Goal: Transaction & Acquisition: Purchase product/service

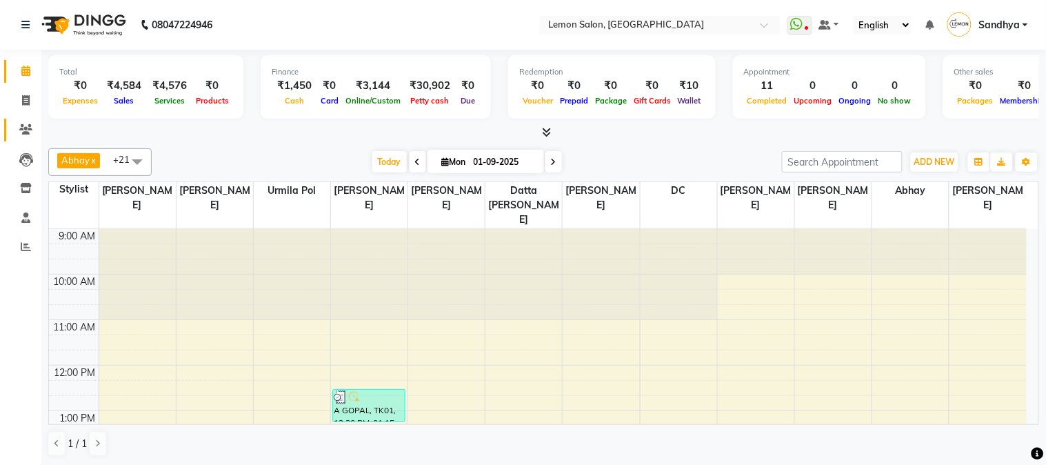
click at [10, 124] on link "Clients" at bounding box center [20, 130] width 33 height 23
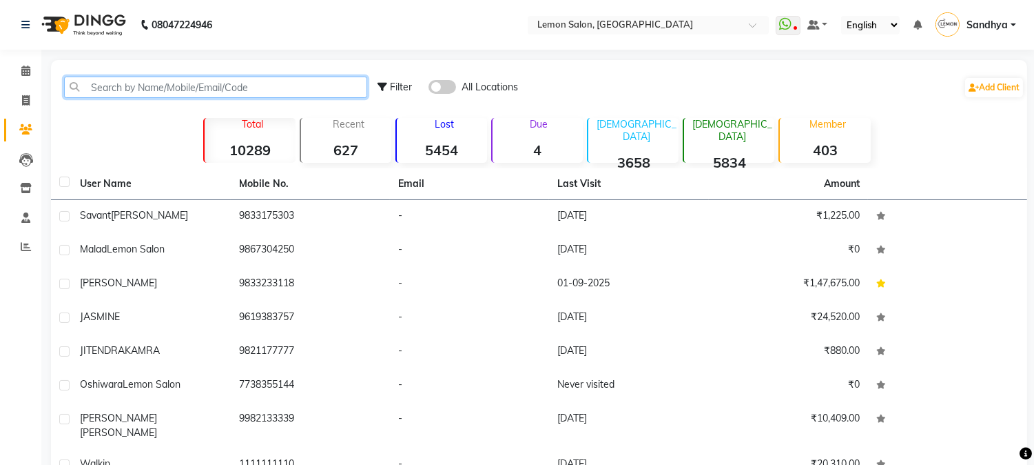
click at [134, 90] on input "text" at bounding box center [215, 87] width 303 height 21
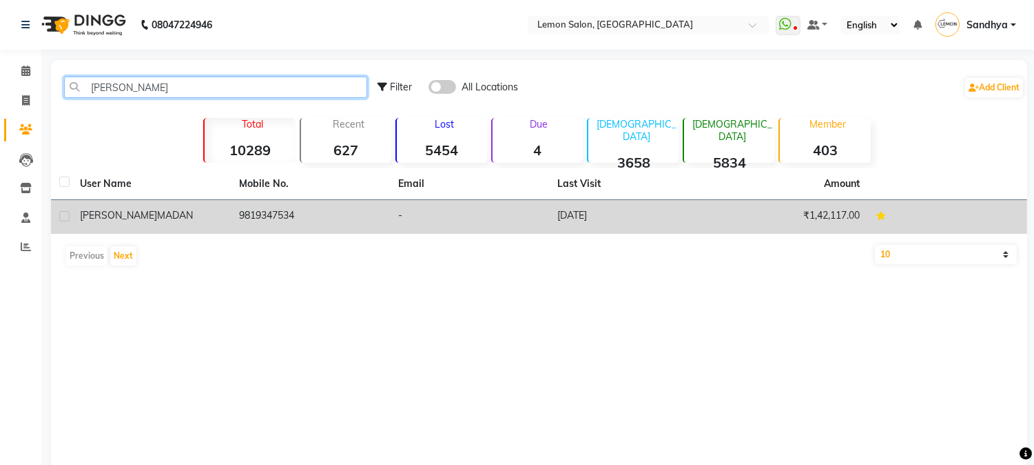
type input "[PERSON_NAME]"
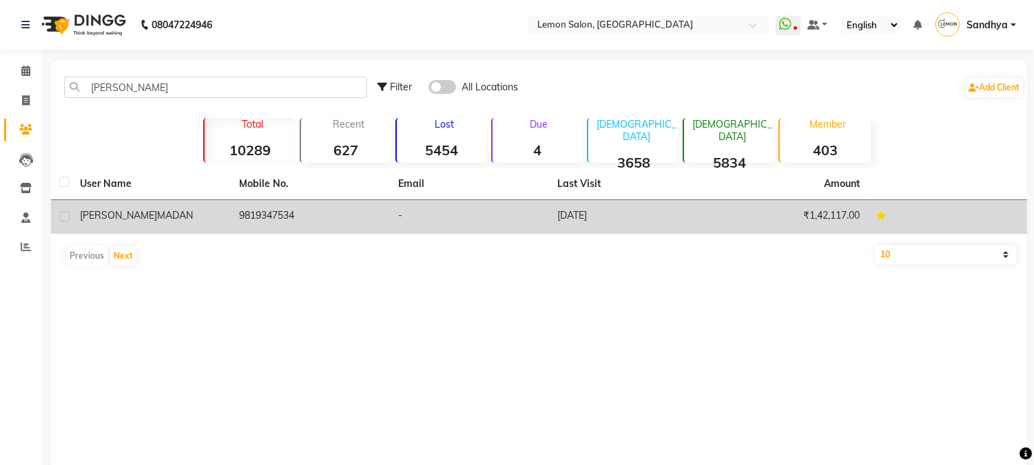
click at [305, 218] on td "9819347534" at bounding box center [310, 217] width 159 height 34
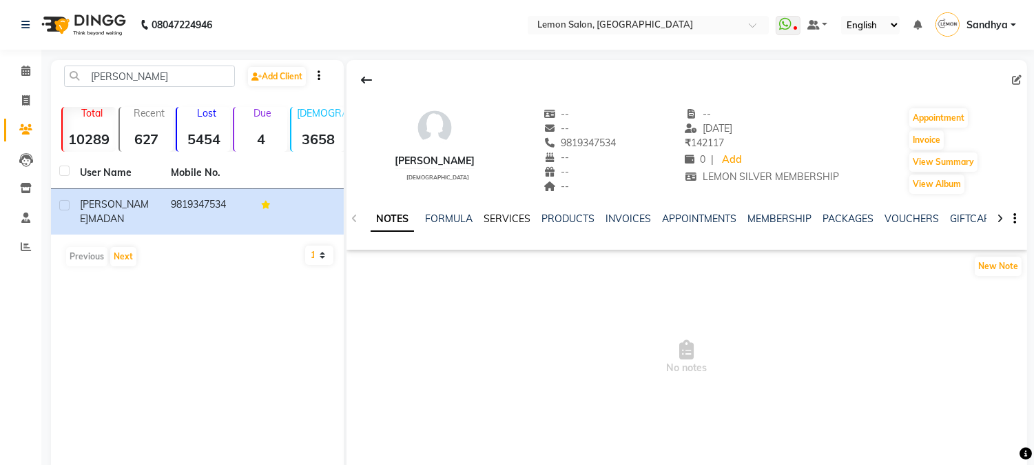
click at [514, 216] on link "SERVICES" at bounding box center [507, 218] width 47 height 12
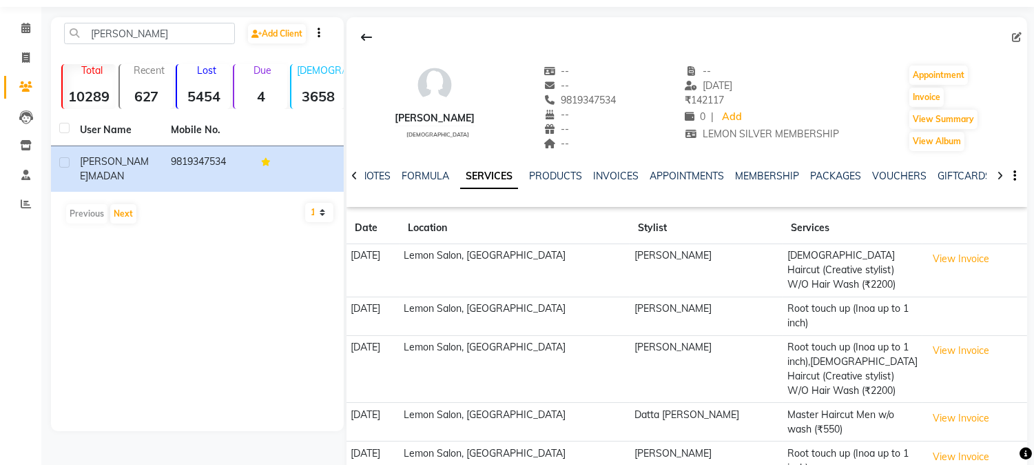
scroll to position [66, 0]
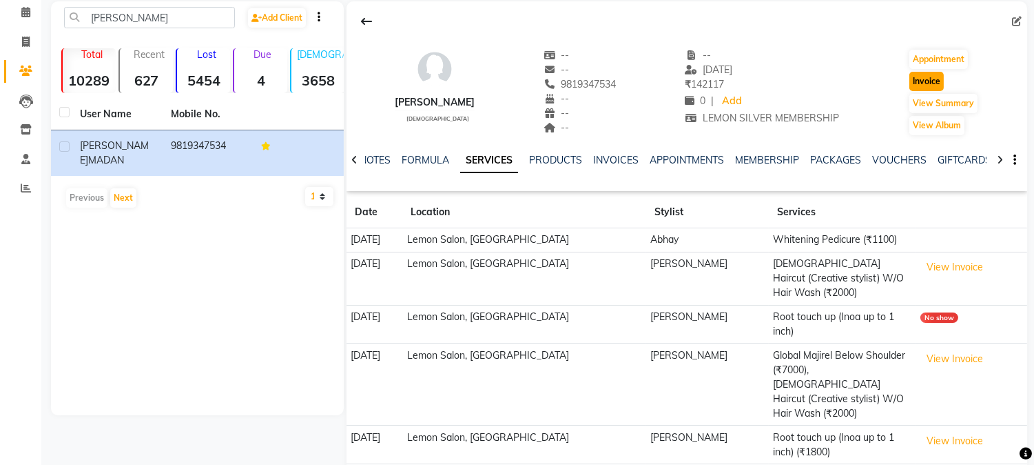
click at [934, 74] on button "Invoice" at bounding box center [927, 81] width 34 height 19
select select "565"
select select "service"
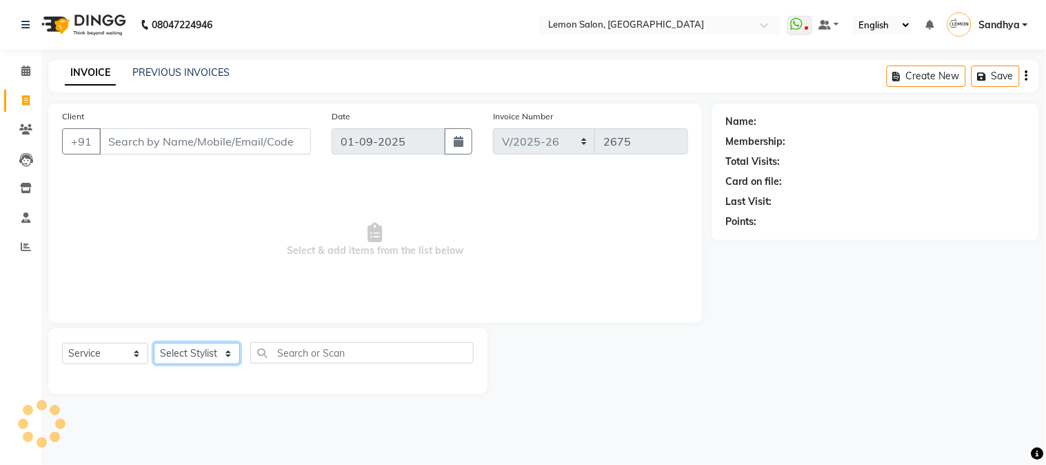
click at [208, 354] on select "Select Stylist" at bounding box center [197, 353] width 86 height 21
type input "9819347534"
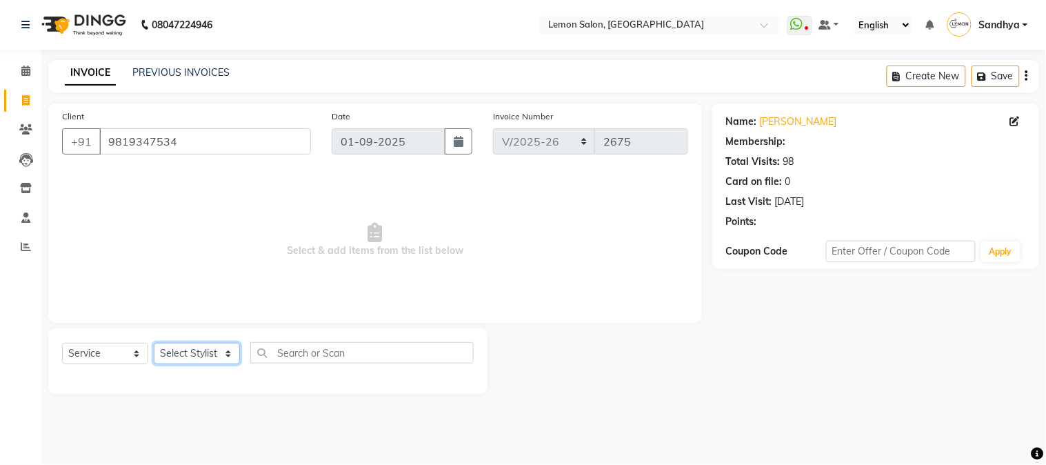
select select "1: Object"
select select "7629"
click at [154, 343] on select "Select Stylist [PERSON_NAME] [PERSON_NAME] Datta [PERSON_NAME] [PERSON_NAME] [P…" at bounding box center [197, 353] width 86 height 21
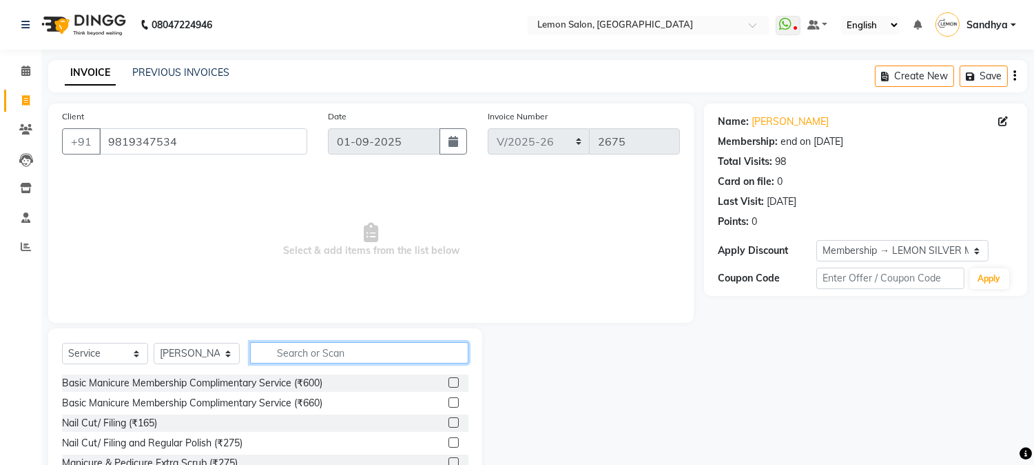
click at [313, 348] on input "text" at bounding box center [359, 352] width 218 height 21
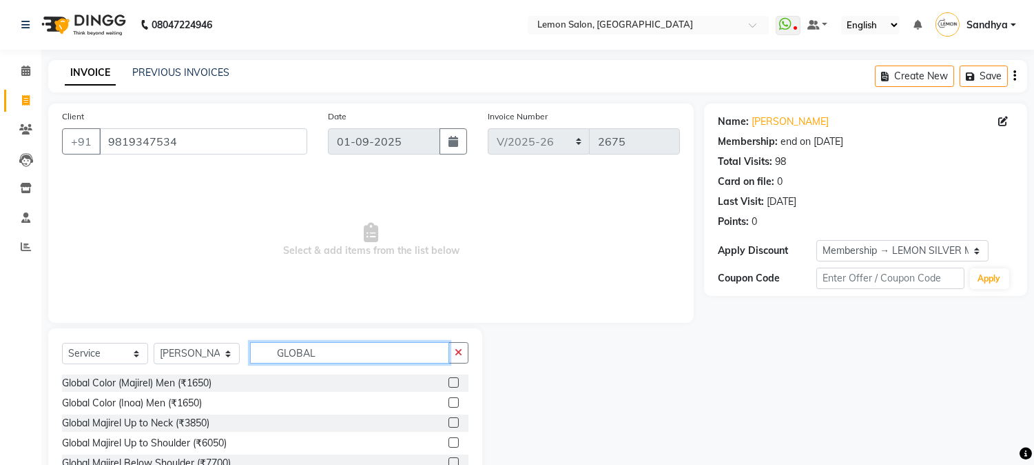
scroll to position [87, 0]
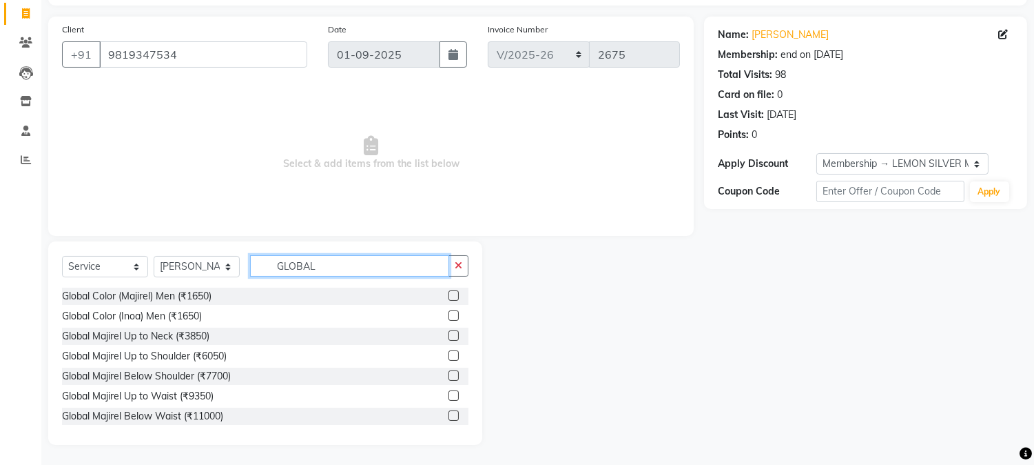
type input "GLOBAL"
click at [449, 376] on label at bounding box center [454, 375] width 10 height 10
click at [449, 376] on input "checkbox" at bounding box center [453, 375] width 9 height 9
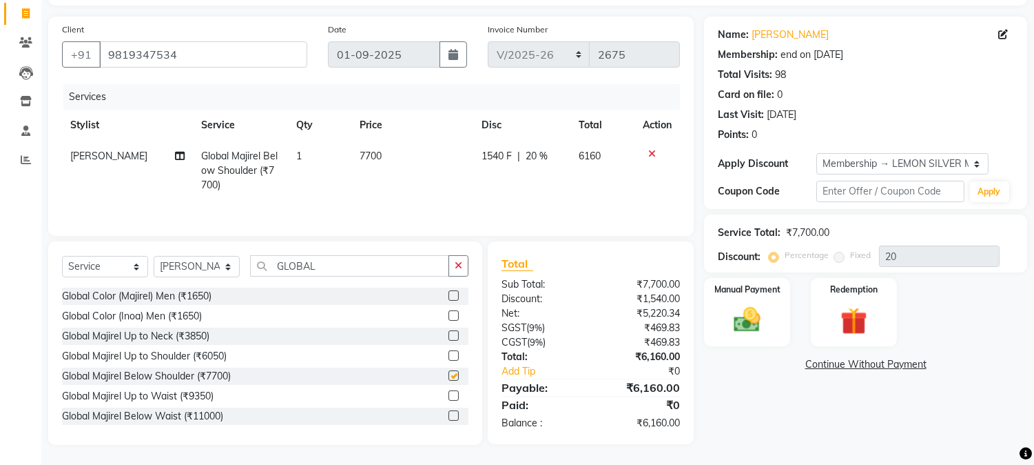
checkbox input "false"
click at [456, 265] on icon "button" at bounding box center [459, 266] width 8 height 10
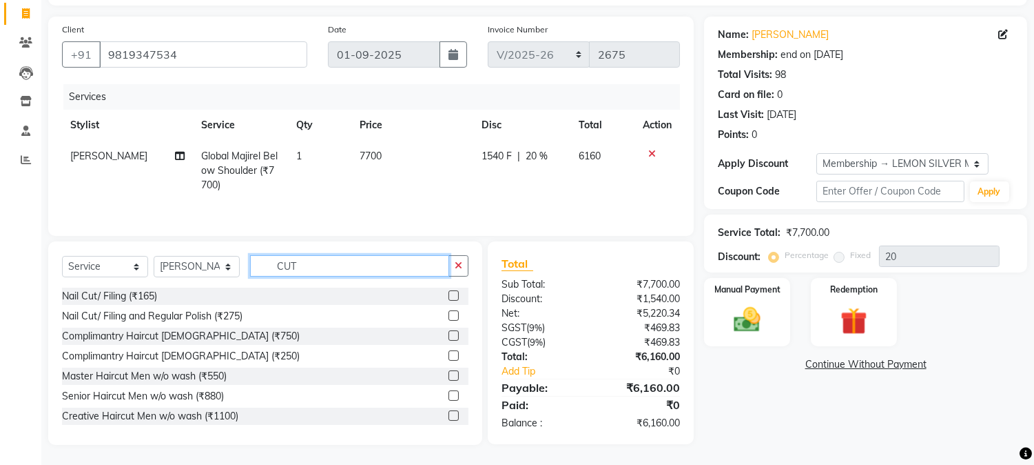
scroll to position [204, 0]
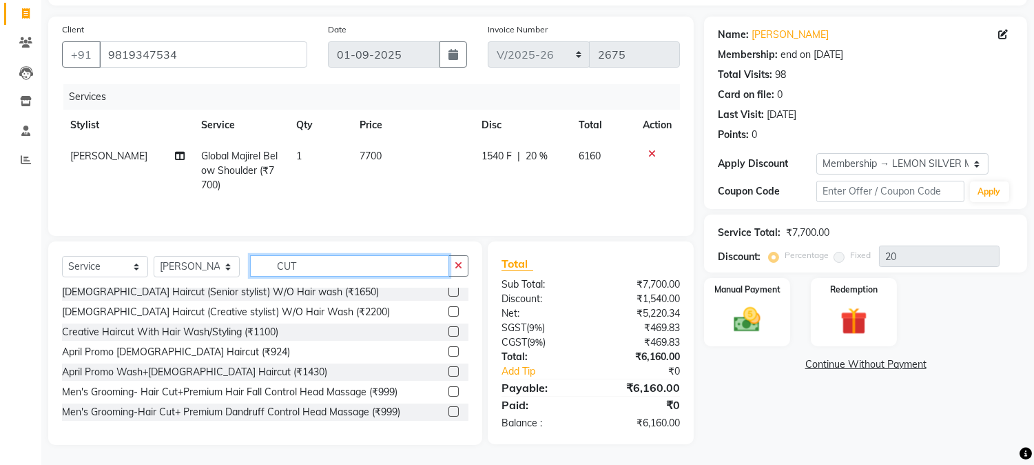
type input "CUT"
click at [449, 313] on label at bounding box center [454, 311] width 10 height 10
click at [449, 313] on input "checkbox" at bounding box center [453, 311] width 9 height 9
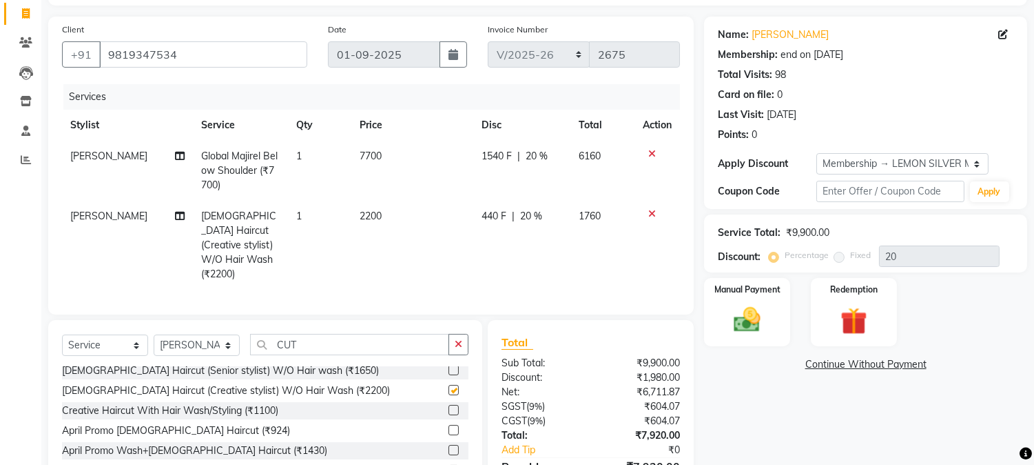
checkbox input "false"
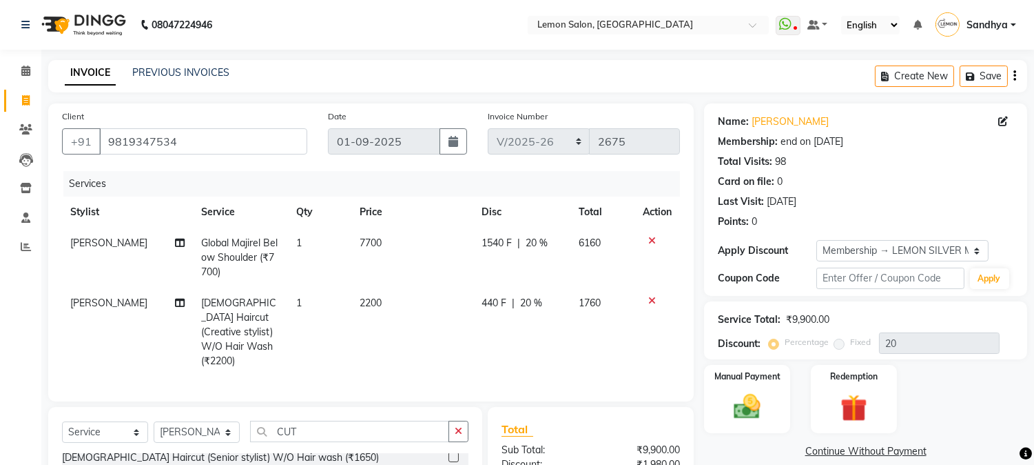
scroll to position [163, 0]
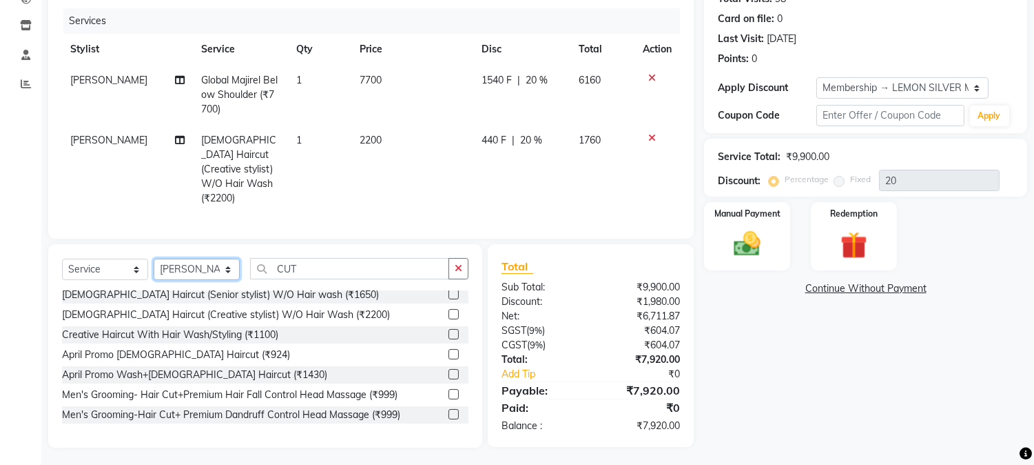
click at [190, 259] on select "Select Stylist [PERSON_NAME] [PERSON_NAME] Datta [PERSON_NAME] [PERSON_NAME] [P…" at bounding box center [197, 268] width 86 height 21
select select "31972"
click at [154, 258] on select "Select Stylist [PERSON_NAME] [PERSON_NAME] Datta [PERSON_NAME] [PERSON_NAME] [P…" at bounding box center [197, 268] width 86 height 21
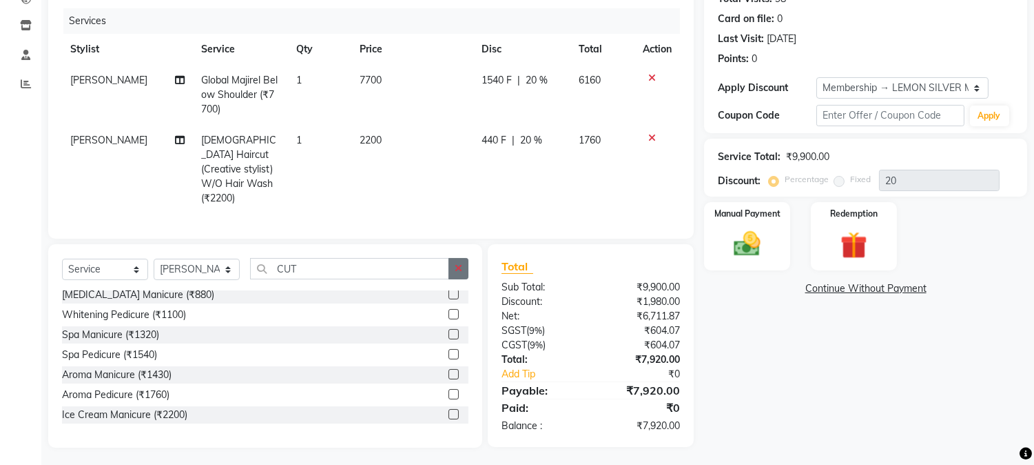
click at [462, 263] on icon "button" at bounding box center [459, 268] width 8 height 10
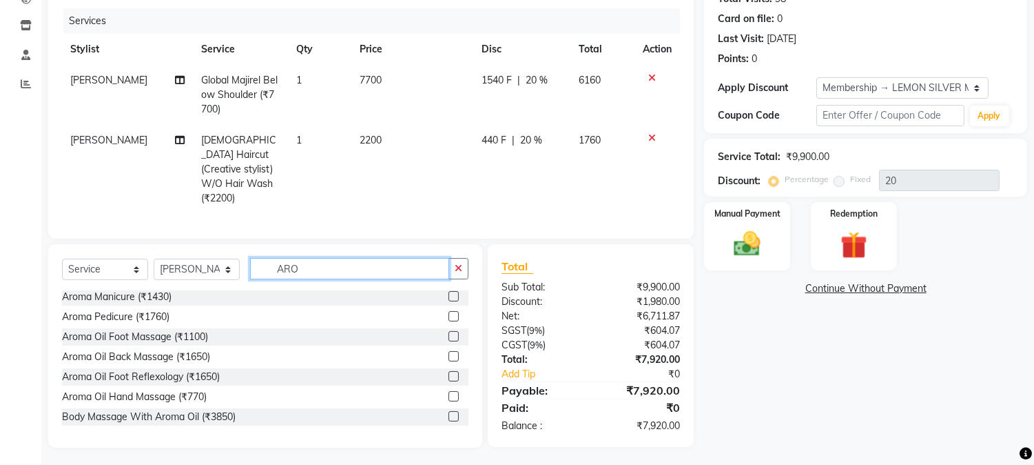
scroll to position [0, 0]
type input "AROM"
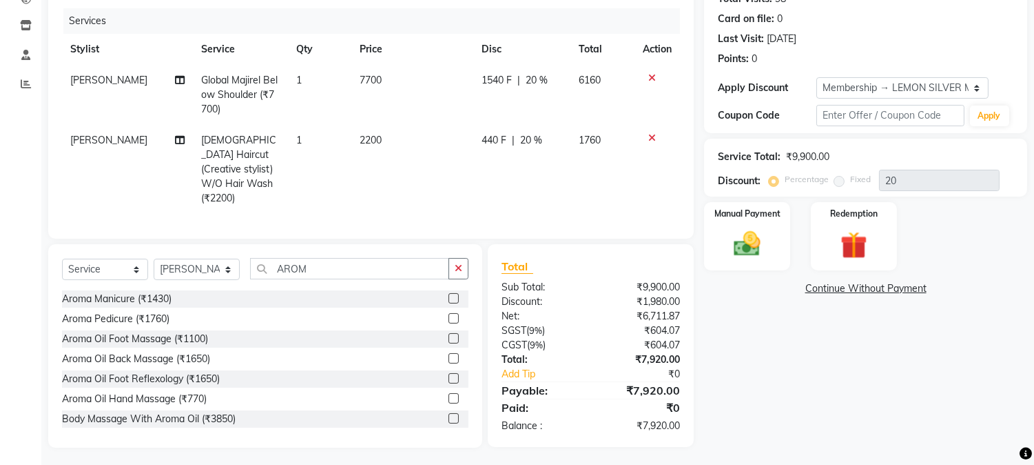
click at [449, 319] on label at bounding box center [454, 318] width 10 height 10
click at [449, 319] on input "checkbox" at bounding box center [453, 318] width 9 height 9
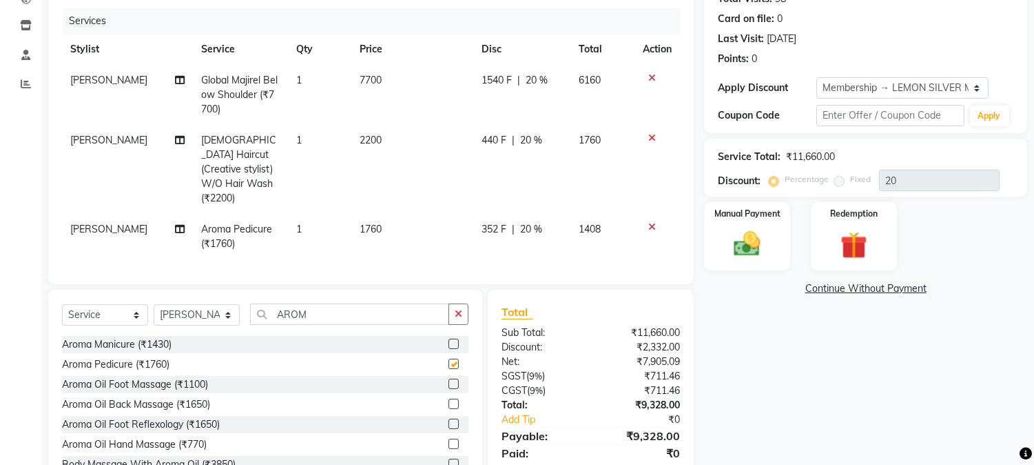
checkbox input "false"
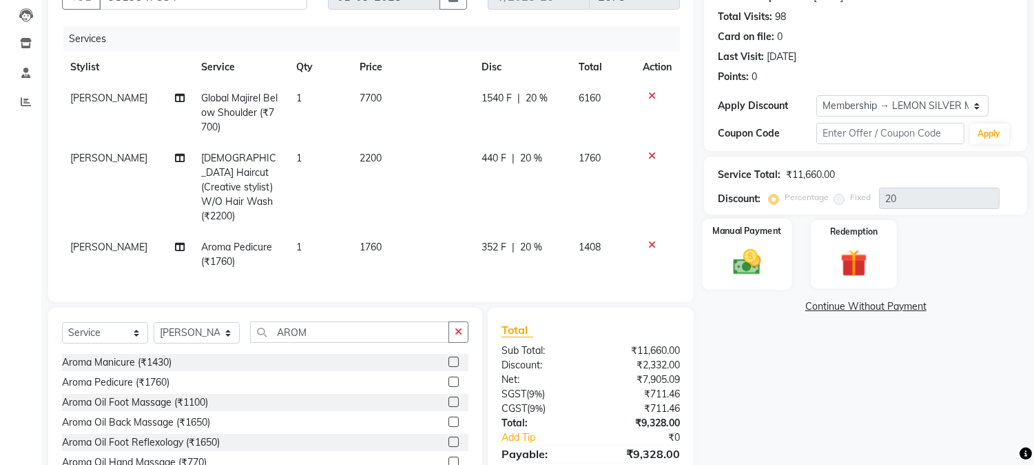
scroll to position [208, 0]
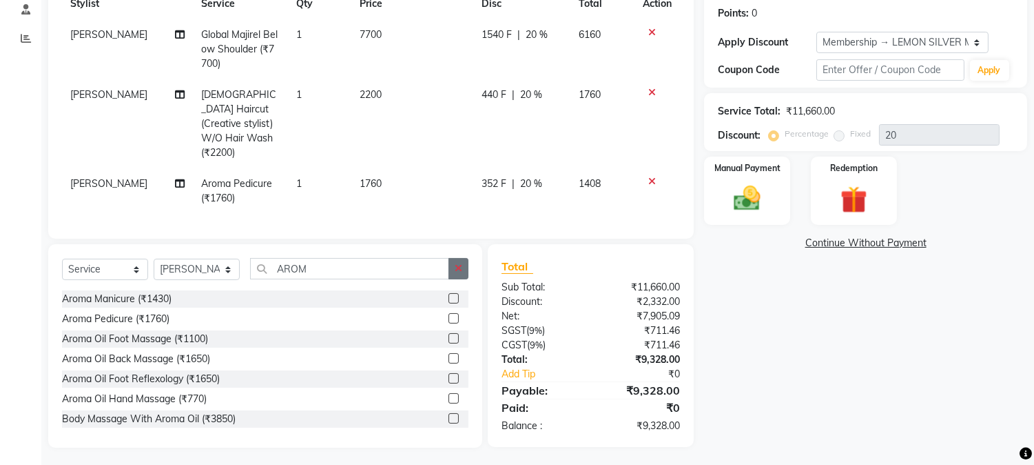
click at [458, 264] on icon "button" at bounding box center [459, 268] width 8 height 10
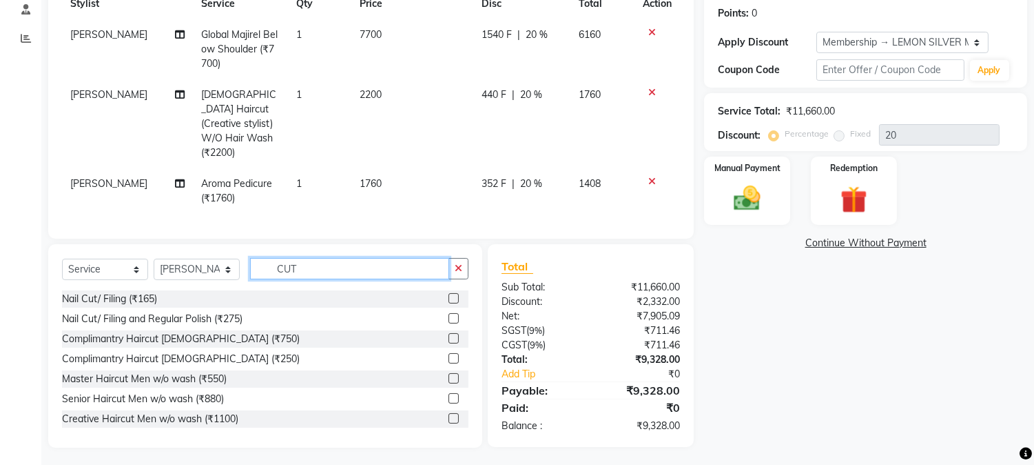
type input "CUT"
click at [449, 297] on label at bounding box center [454, 298] width 10 height 10
click at [449, 297] on input "checkbox" at bounding box center [453, 298] width 9 height 9
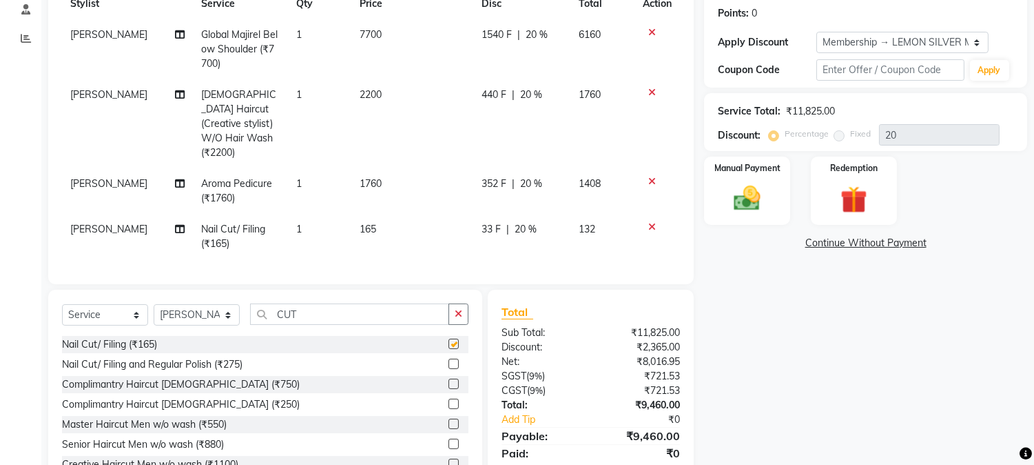
checkbox input "false"
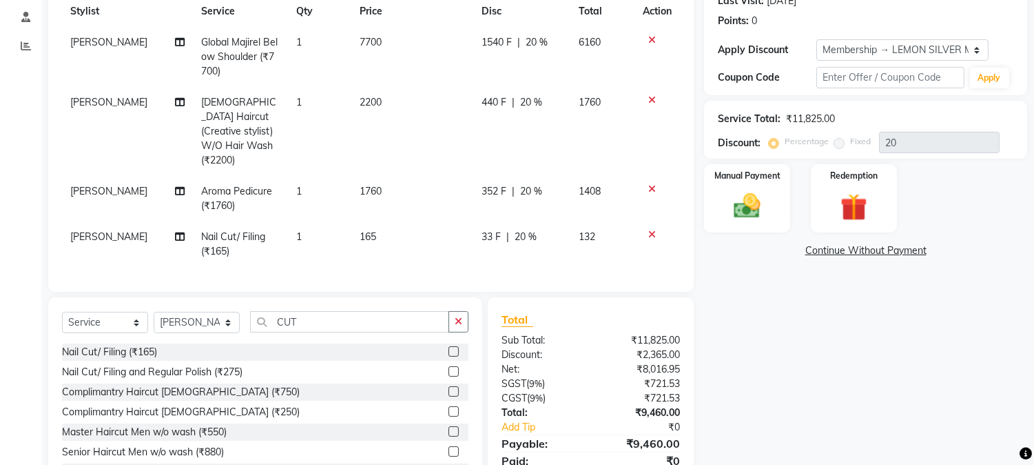
scroll to position [254, 0]
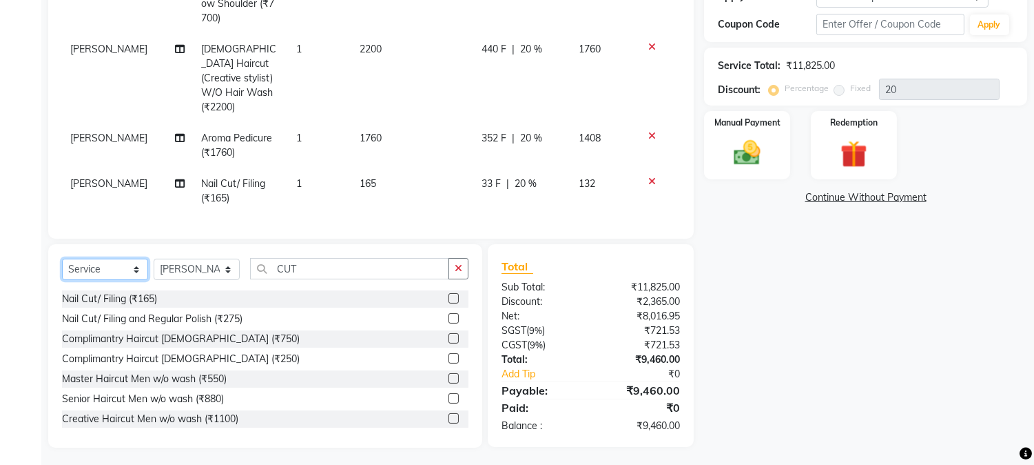
click at [101, 258] on select "Select Service Product Membership Package Voucher Prepaid Gift Card" at bounding box center [105, 268] width 86 height 21
select select "product"
click at [62, 258] on select "Select Service Product Membership Package Voucher Prepaid Gift Card" at bounding box center [105, 268] width 86 height 21
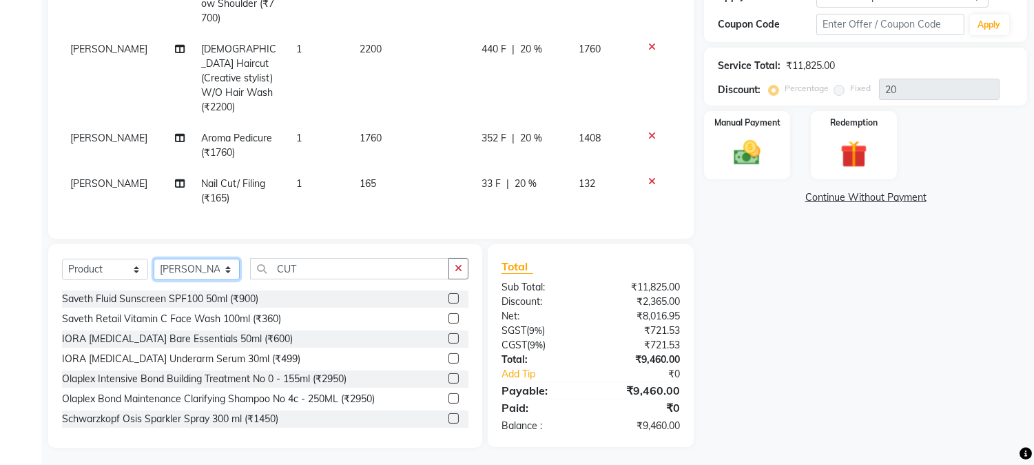
click at [181, 265] on select "Select Stylist [PERSON_NAME] [PERSON_NAME] Datta [PERSON_NAME] [PERSON_NAME] [P…" at bounding box center [197, 268] width 86 height 21
select select "7629"
click at [154, 258] on select "Select Stylist [PERSON_NAME] [PERSON_NAME] Datta [PERSON_NAME] [PERSON_NAME] [P…" at bounding box center [197, 268] width 86 height 21
click at [465, 265] on button "button" at bounding box center [459, 268] width 20 height 21
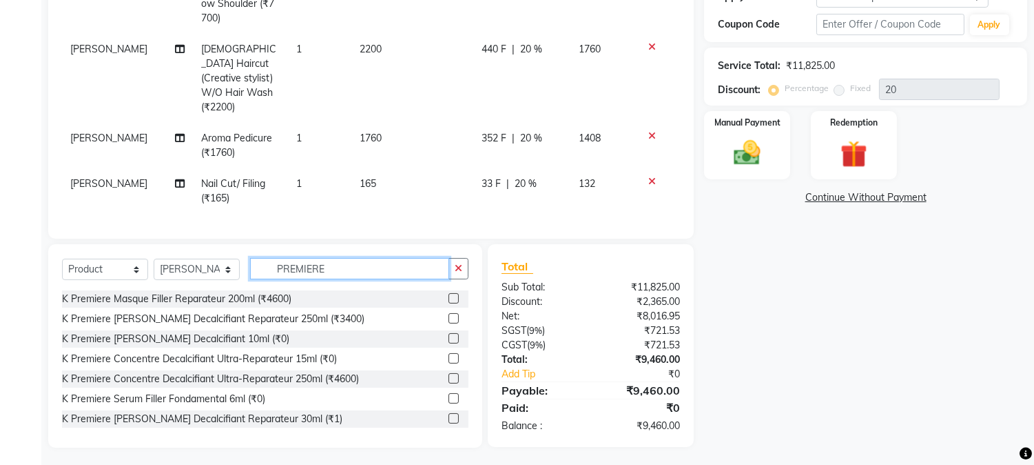
type input "PREMIERE"
click at [449, 414] on label at bounding box center [454, 418] width 10 height 10
click at [449, 414] on input "checkbox" at bounding box center [453, 418] width 9 height 9
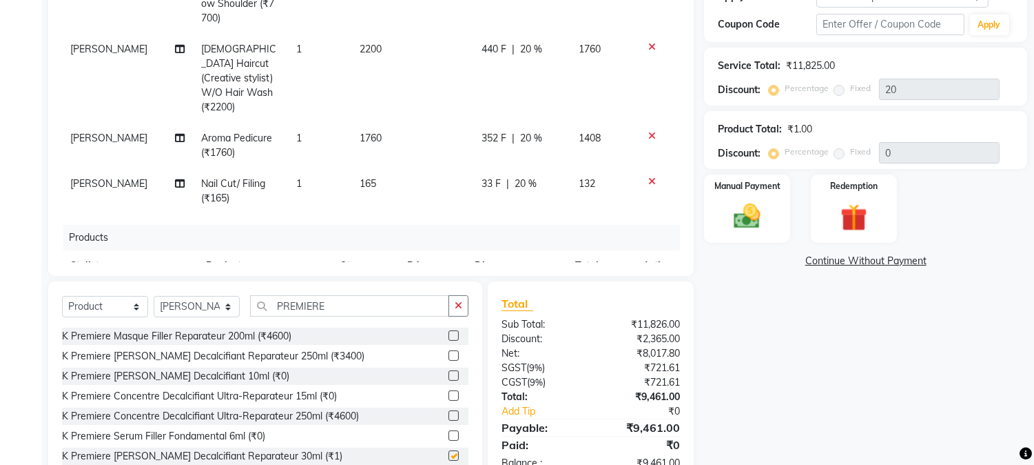
checkbox input "false"
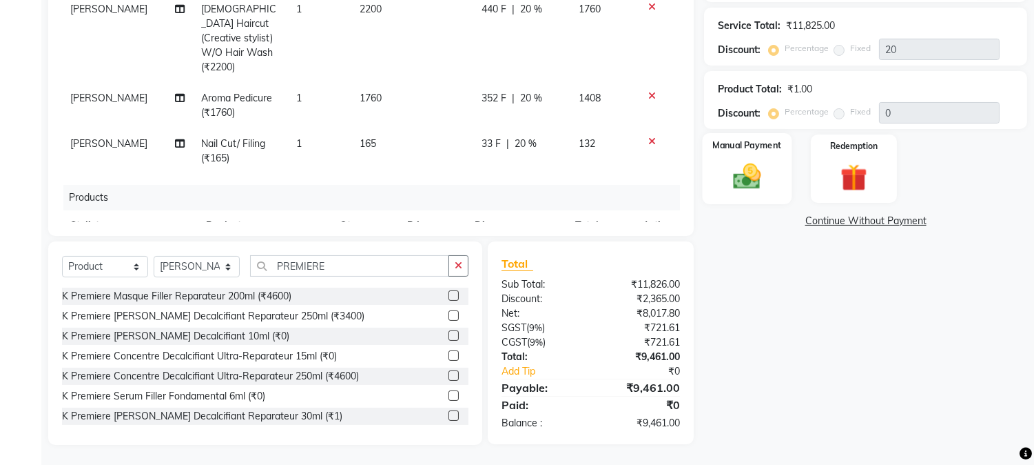
click at [760, 168] on img at bounding box center [747, 177] width 45 height 32
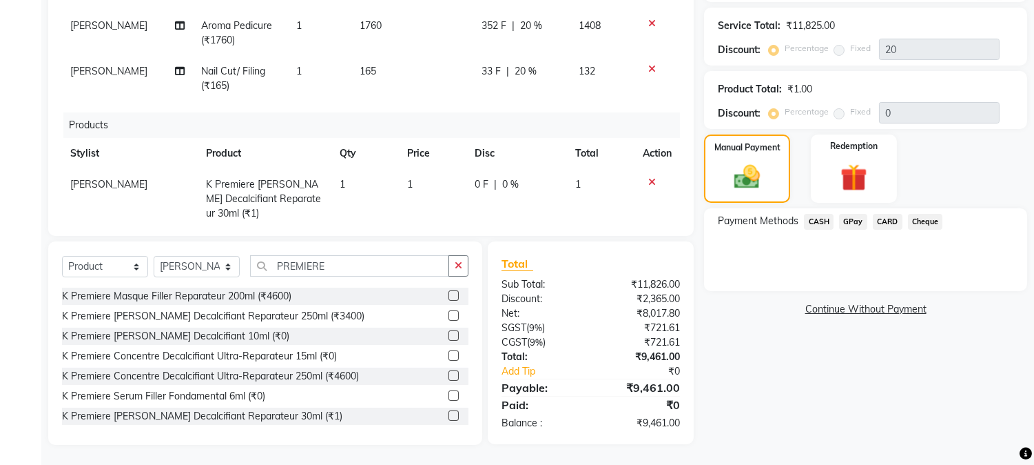
scroll to position [0, 0]
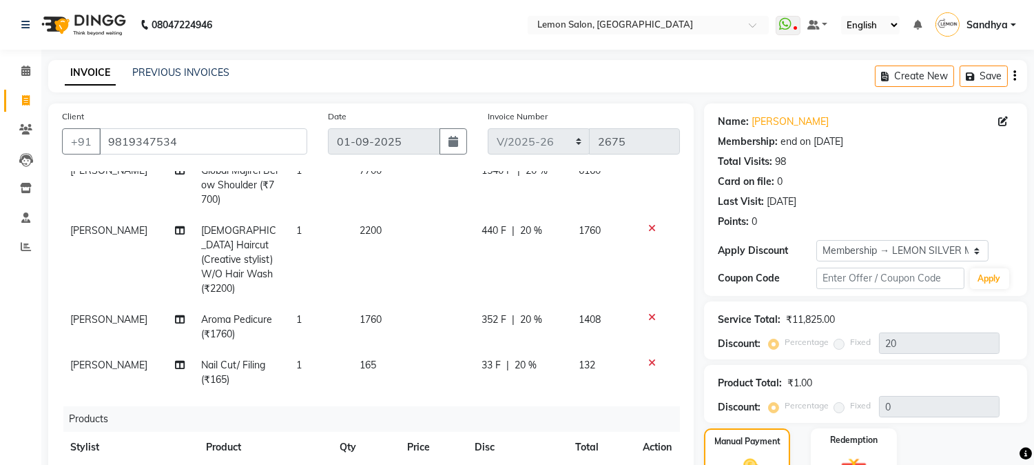
click at [520, 312] on span "20 %" at bounding box center [531, 319] width 22 height 14
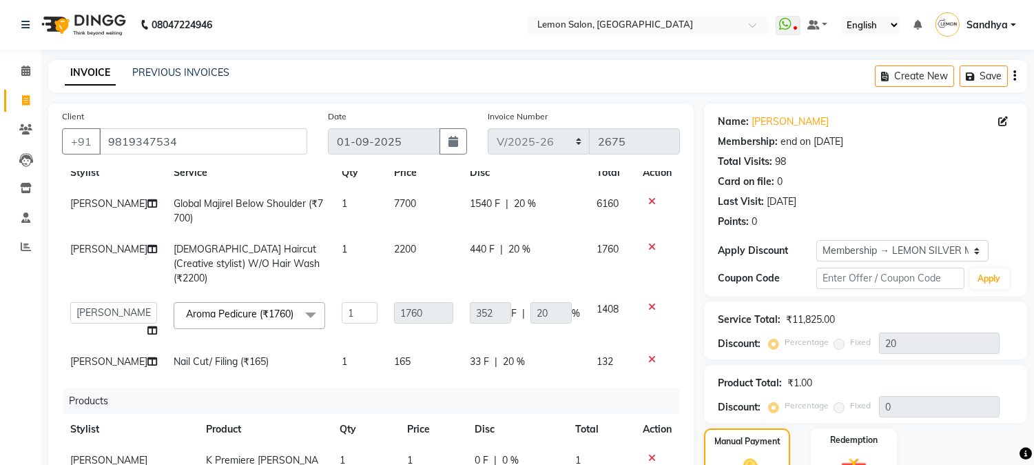
click at [495, 354] on span "|" at bounding box center [496, 361] width 3 height 14
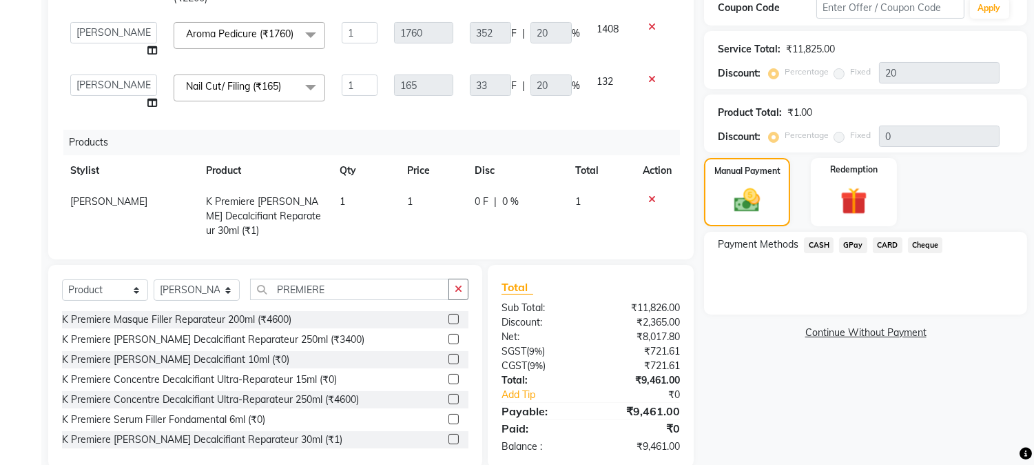
scroll to position [294, 0]
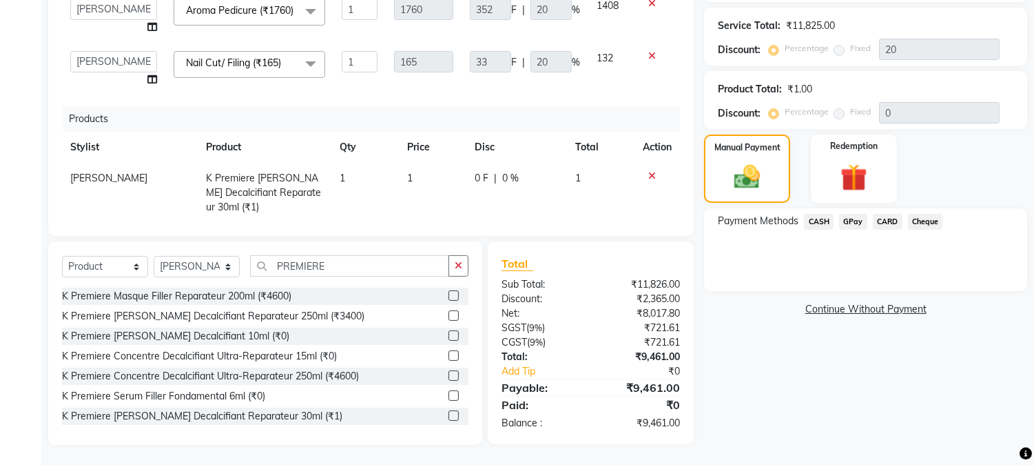
click at [886, 218] on span "CARD" at bounding box center [888, 222] width 30 height 16
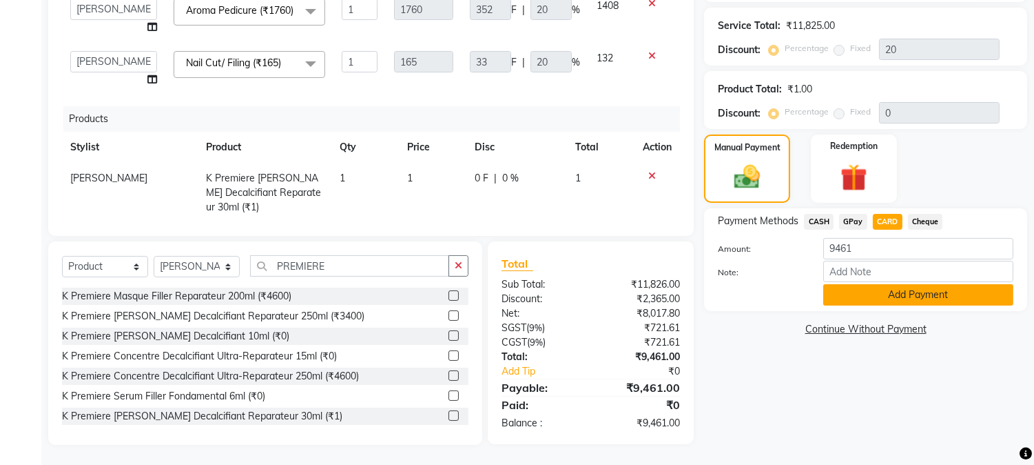
click at [851, 301] on button "Add Payment" at bounding box center [919, 294] width 190 height 21
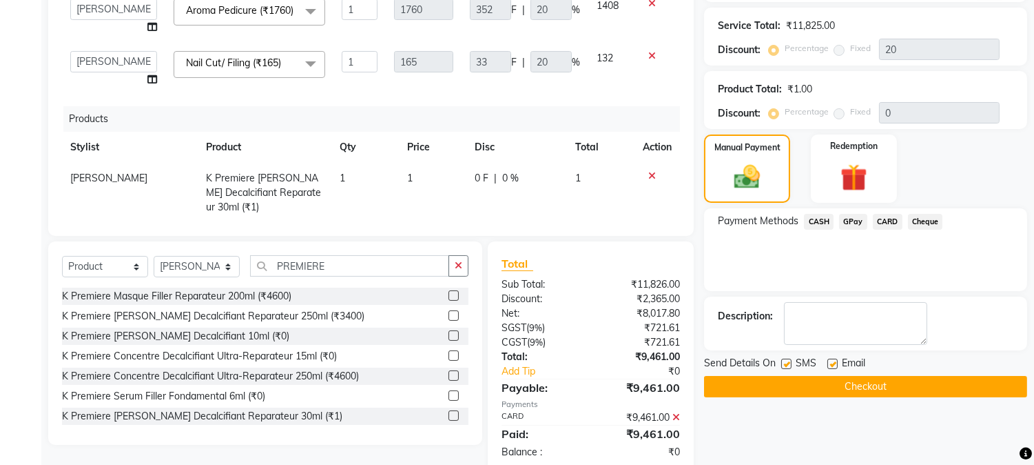
click at [835, 362] on label at bounding box center [833, 363] width 10 height 10
click at [835, 362] on input "checkbox" at bounding box center [832, 364] width 9 height 9
checkbox input "false"
click at [786, 362] on label at bounding box center [787, 363] width 10 height 10
click at [786, 362] on input "checkbox" at bounding box center [786, 364] width 9 height 9
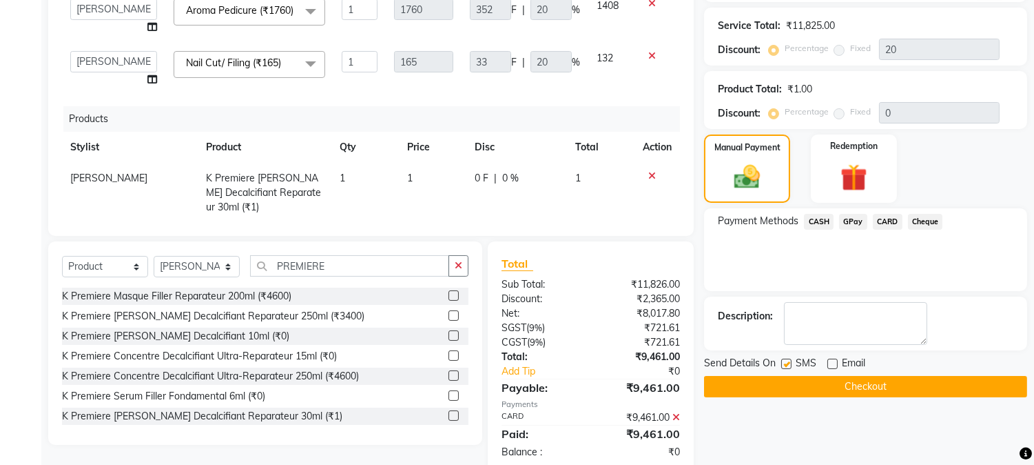
checkbox input "false"
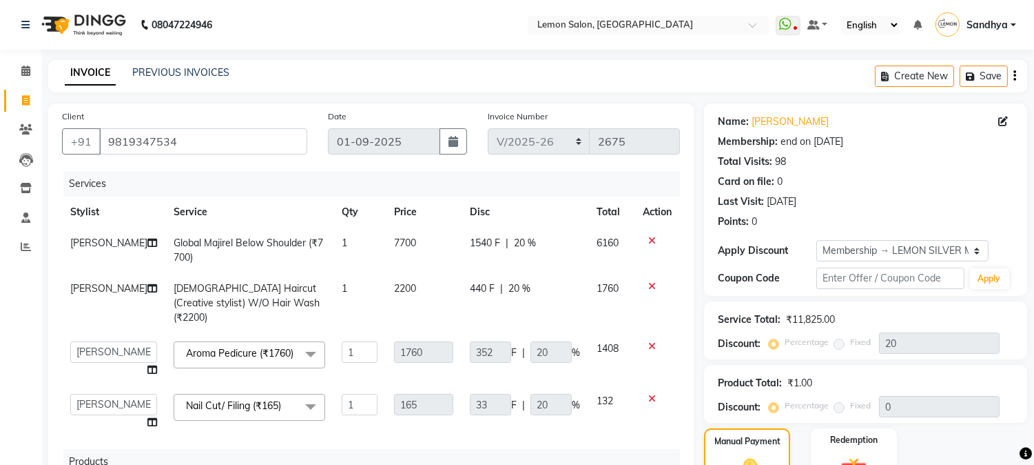
scroll to position [390, 0]
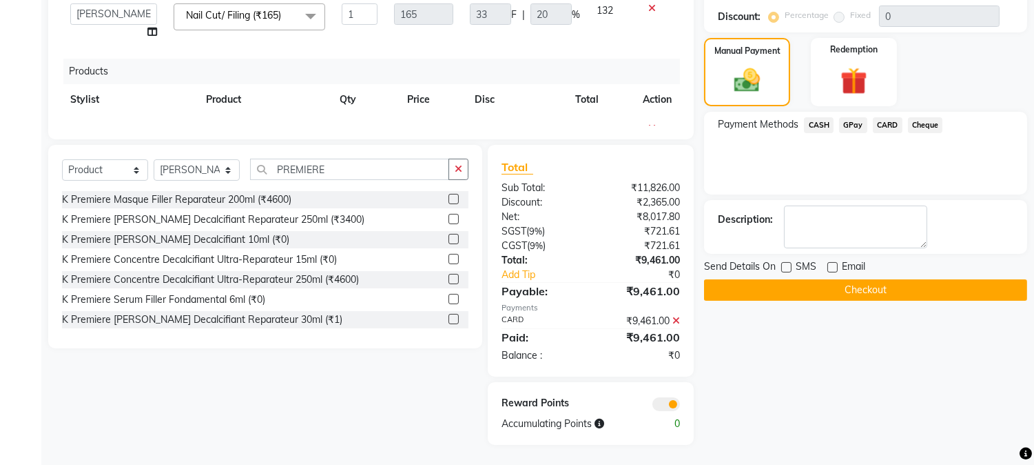
click at [857, 277] on div "Send Details On SMS Email Checkout" at bounding box center [865, 279] width 323 height 41
click at [857, 283] on button "Checkout" at bounding box center [865, 289] width 323 height 21
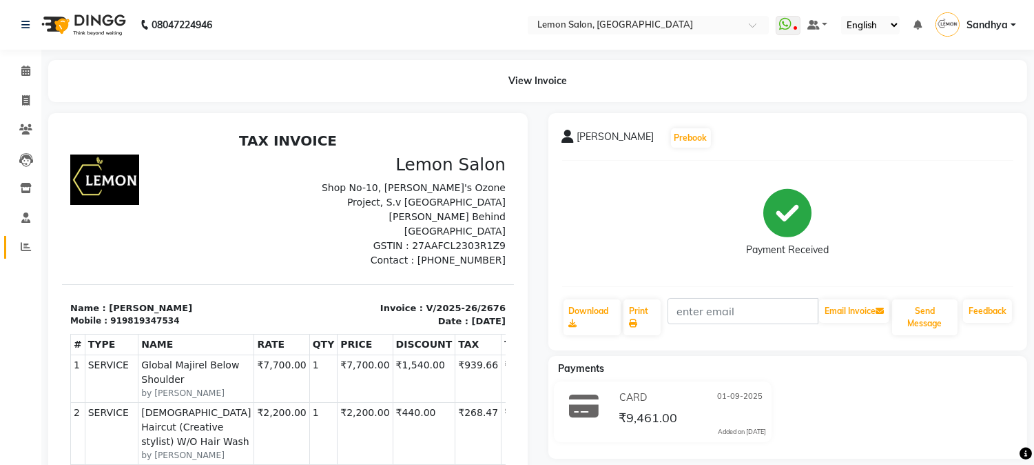
click at [21, 257] on link "Reports" at bounding box center [20, 247] width 33 height 23
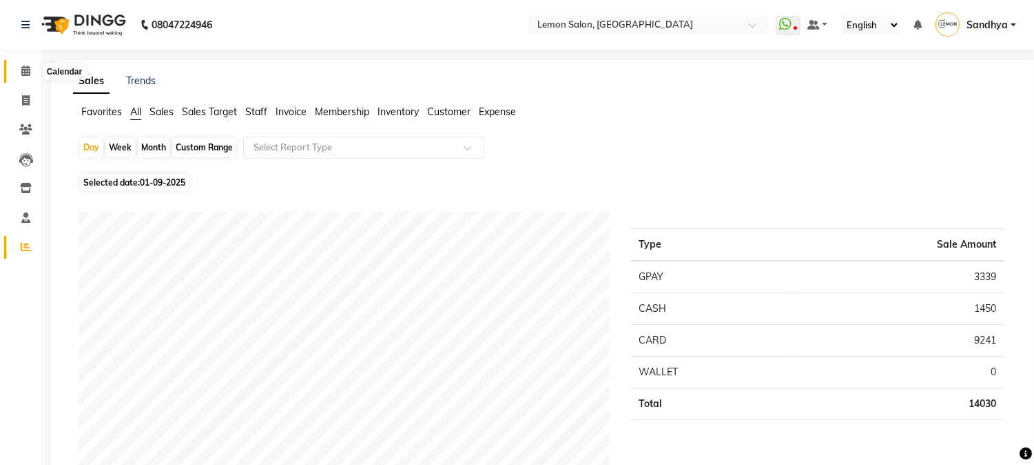
click at [22, 66] on icon at bounding box center [25, 70] width 9 height 10
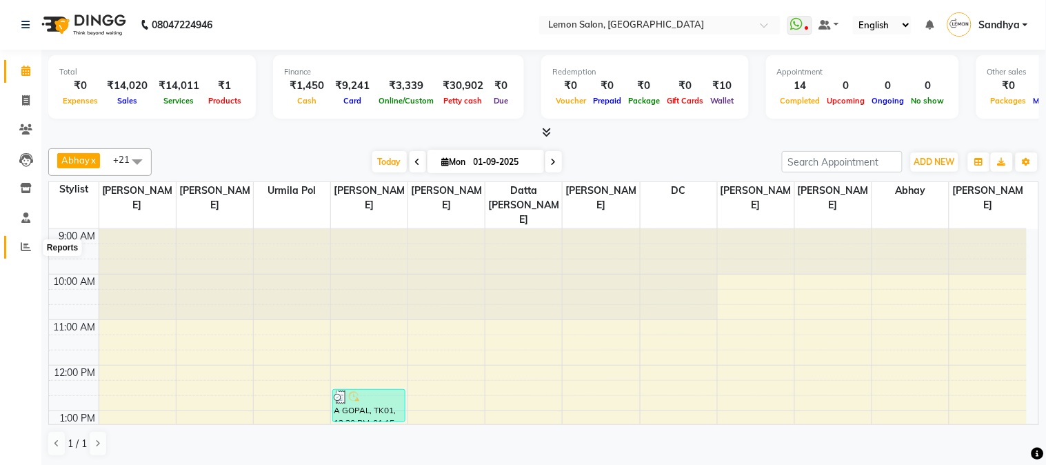
click at [16, 248] on span at bounding box center [26, 247] width 24 height 16
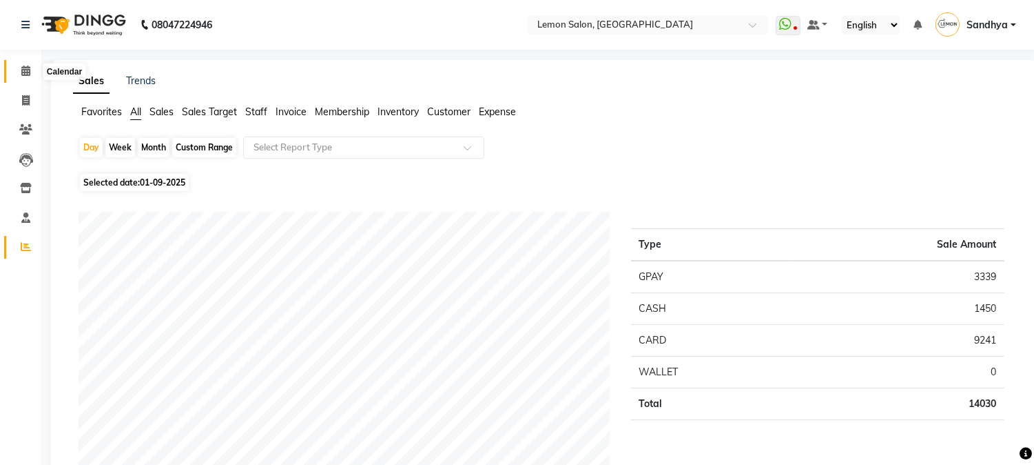
click at [26, 70] on icon at bounding box center [25, 70] width 9 height 10
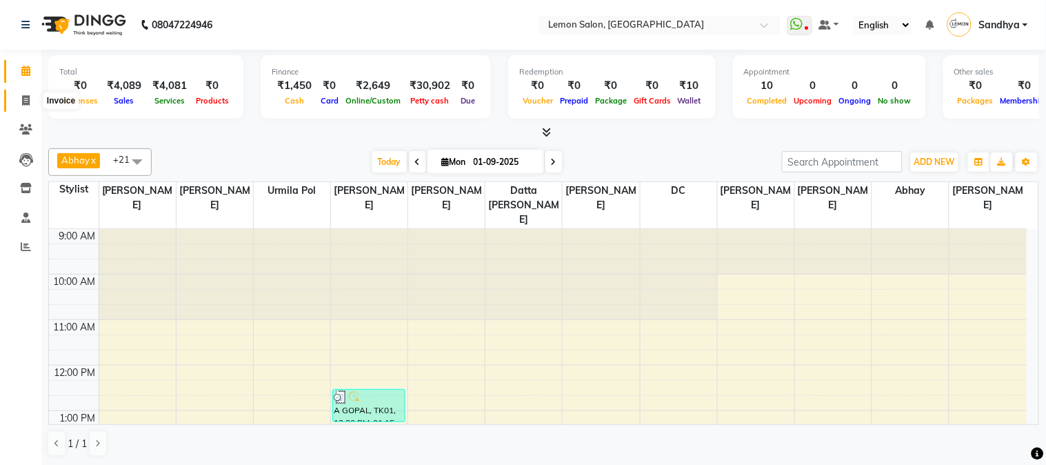
click at [26, 104] on icon at bounding box center [26, 100] width 8 height 10
select select "565"
select select "service"
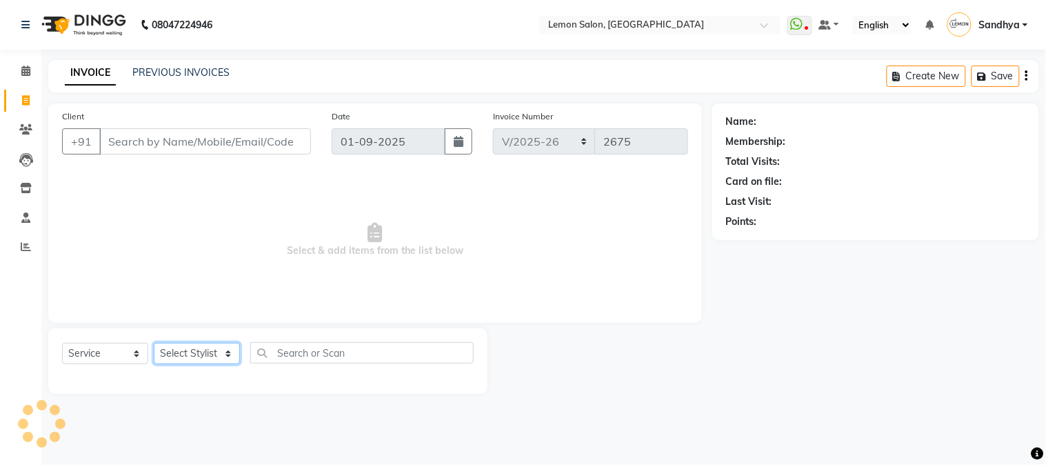
click at [181, 364] on select "Select Stylist" at bounding box center [197, 353] width 86 height 21
click at [182, 359] on select "Select Stylist [PERSON_NAME] [PERSON_NAME] Datta [PERSON_NAME] [PERSON_NAME] [P…" at bounding box center [197, 353] width 86 height 21
drag, startPoint x: 182, startPoint y: 359, endPoint x: 182, endPoint y: 349, distance: 10.3
click at [182, 356] on select "Select Stylist [PERSON_NAME] [PERSON_NAME] Datta [PERSON_NAME] [PERSON_NAME] [P…" at bounding box center [197, 353] width 86 height 21
select select "7418"
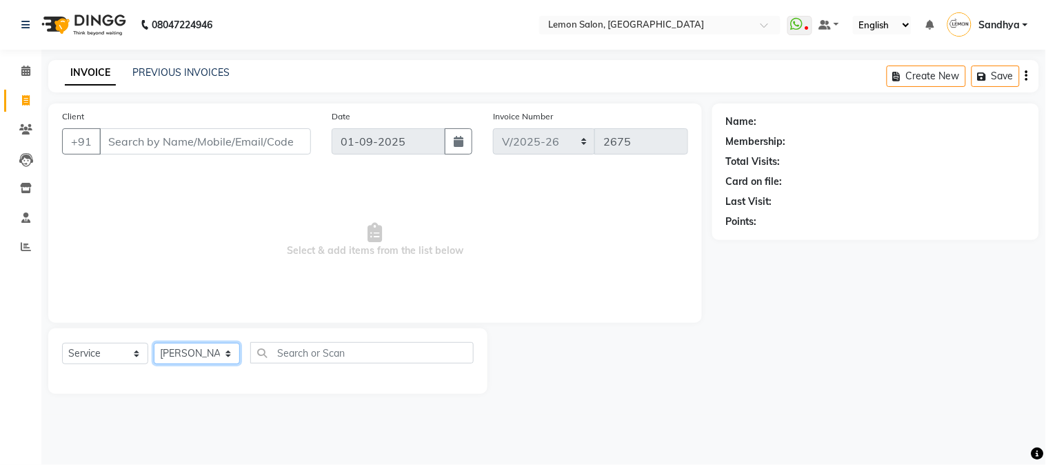
click at [154, 343] on select "Select Stylist [PERSON_NAME] [PERSON_NAME] Datta [PERSON_NAME] [PERSON_NAME] [P…" at bounding box center [197, 353] width 86 height 21
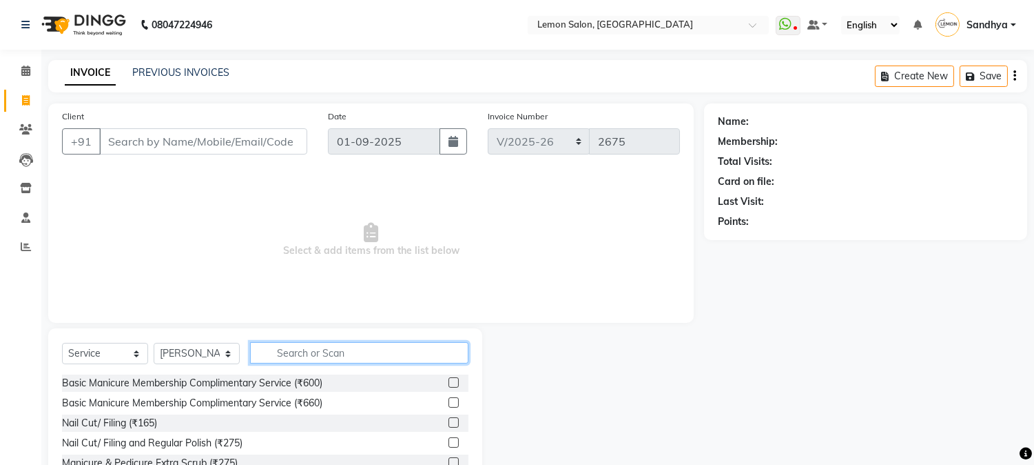
click at [312, 358] on input "text" at bounding box center [359, 352] width 218 height 21
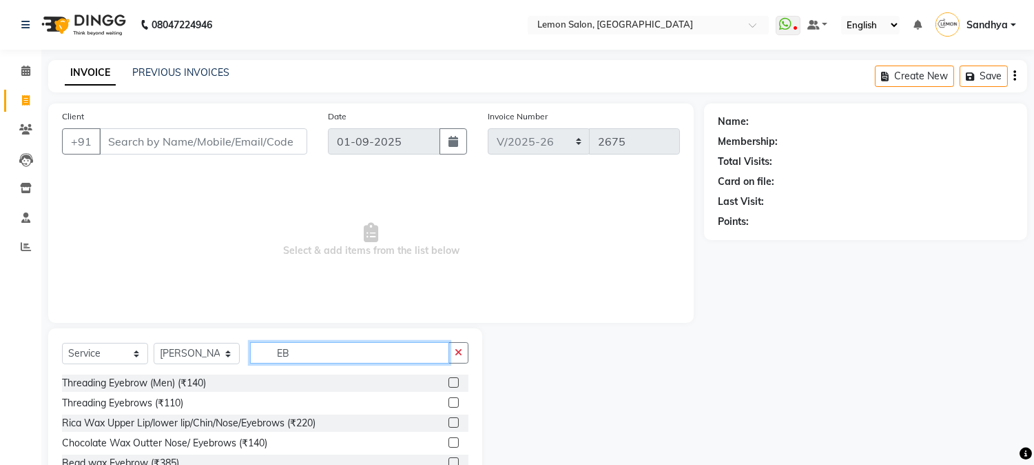
type input "EB"
click at [456, 383] on label at bounding box center [454, 382] width 10 height 10
click at [456, 383] on input "checkbox" at bounding box center [453, 382] width 9 height 9
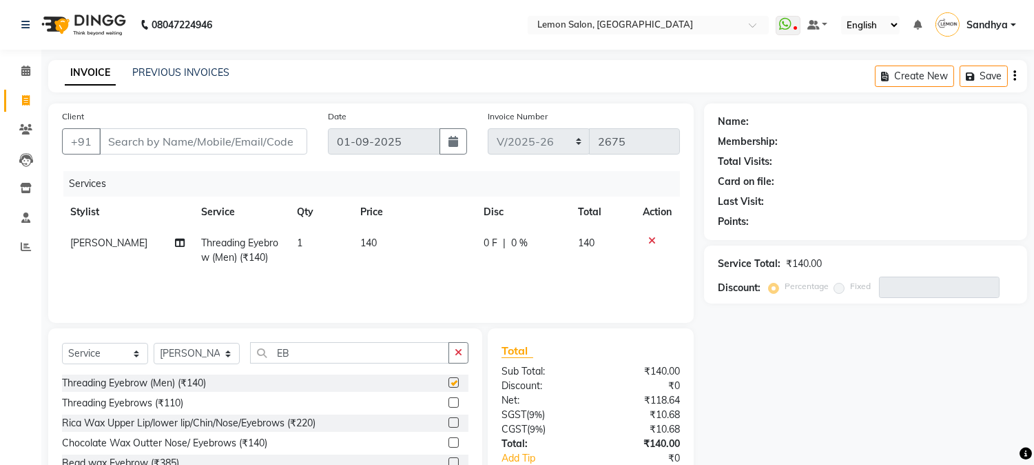
checkbox input "false"
click at [453, 404] on label at bounding box center [454, 402] width 10 height 10
click at [453, 404] on input "checkbox" at bounding box center [453, 402] width 9 height 9
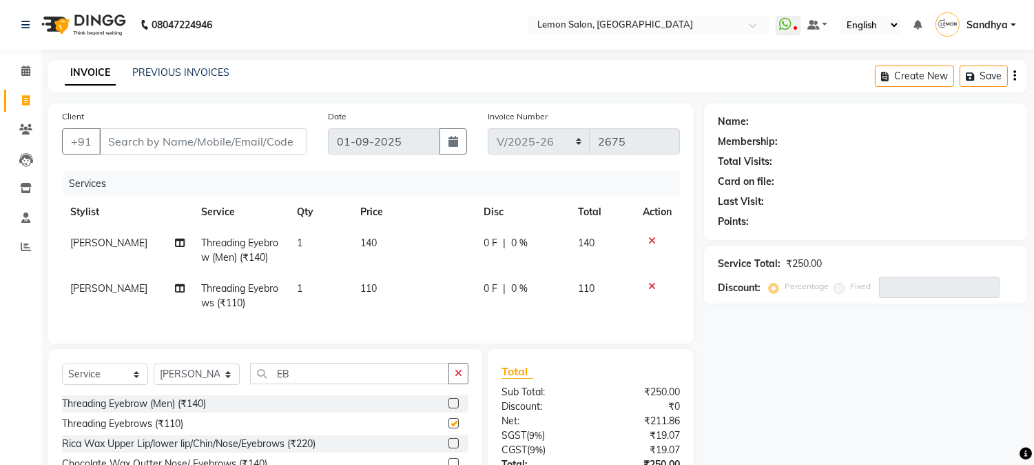
checkbox input "false"
click at [650, 239] on icon at bounding box center [653, 241] width 8 height 10
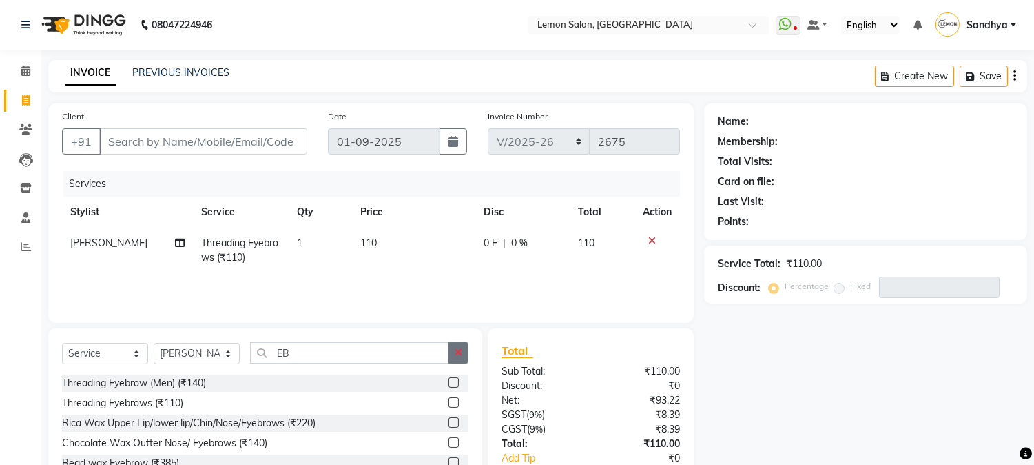
click at [462, 354] on button "button" at bounding box center [459, 352] width 20 height 21
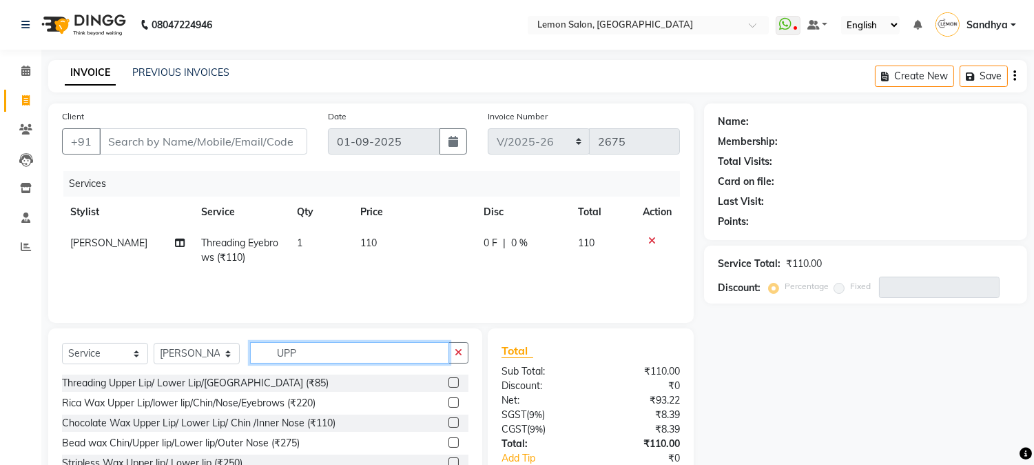
type input "UPP"
click at [449, 383] on label at bounding box center [454, 382] width 10 height 10
click at [449, 383] on input "checkbox" at bounding box center [453, 382] width 9 height 9
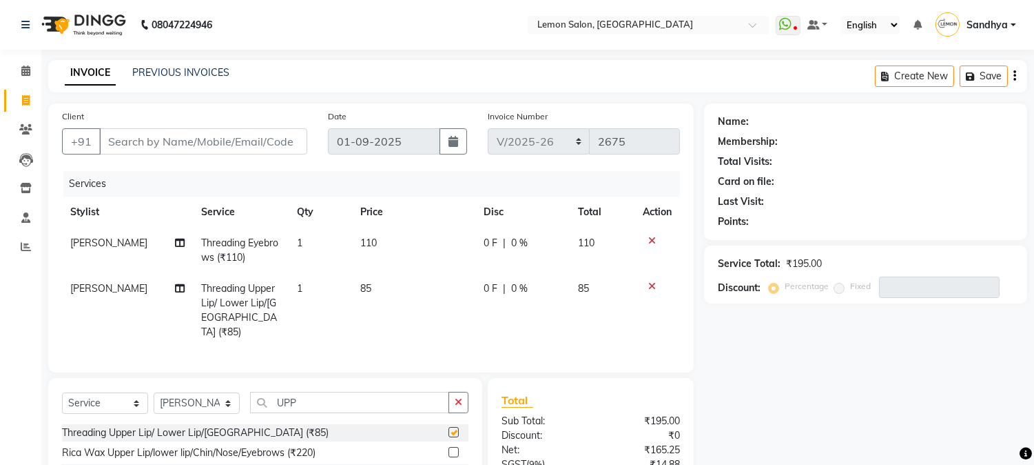
checkbox input "false"
click at [156, 153] on input "Client" at bounding box center [203, 141] width 208 height 26
type input "9"
type input "0"
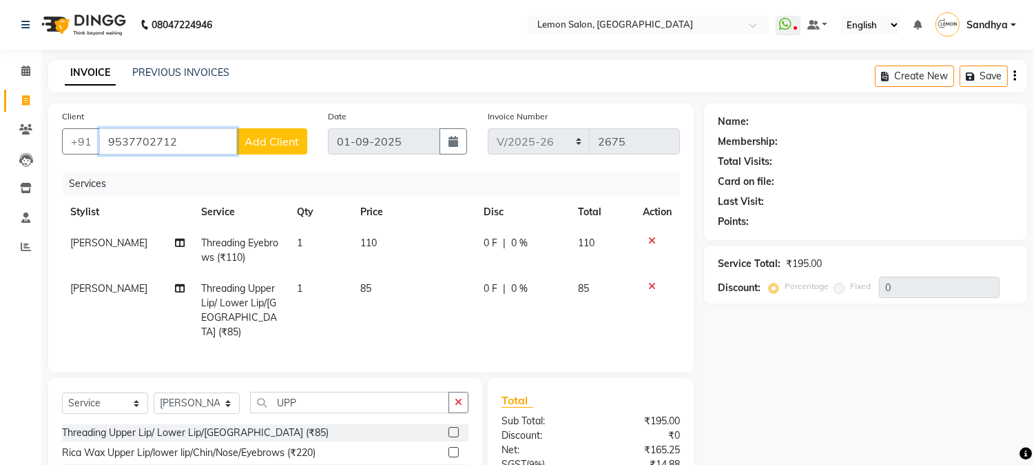
type input "9537702712"
click at [290, 141] on span "Add Client" at bounding box center [272, 141] width 54 height 14
select select "22"
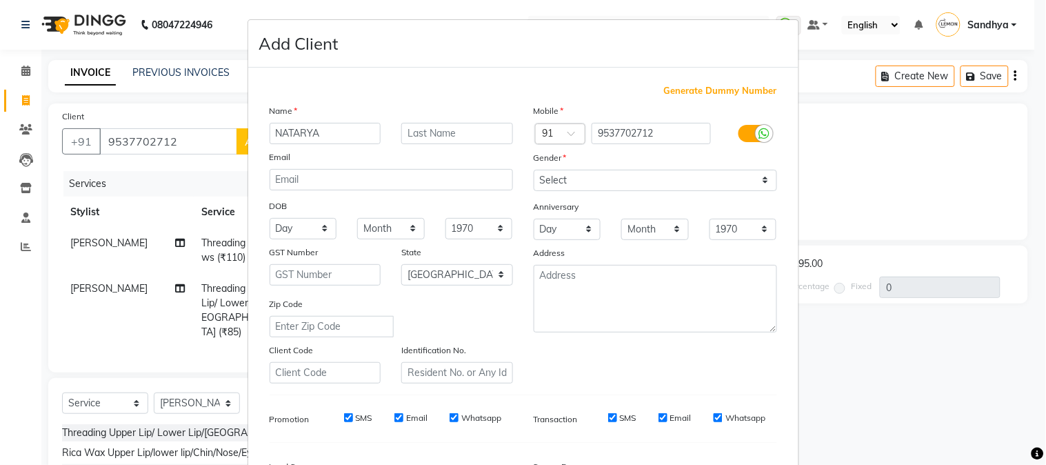
type input "NATARYA"
click at [555, 177] on select "Select Male Female Other Prefer Not To Say" at bounding box center [654, 180] width 243 height 21
select select "[DEMOGRAPHIC_DATA]"
click at [533, 170] on select "Select Male Female Other Prefer Not To Say" at bounding box center [654, 180] width 243 height 21
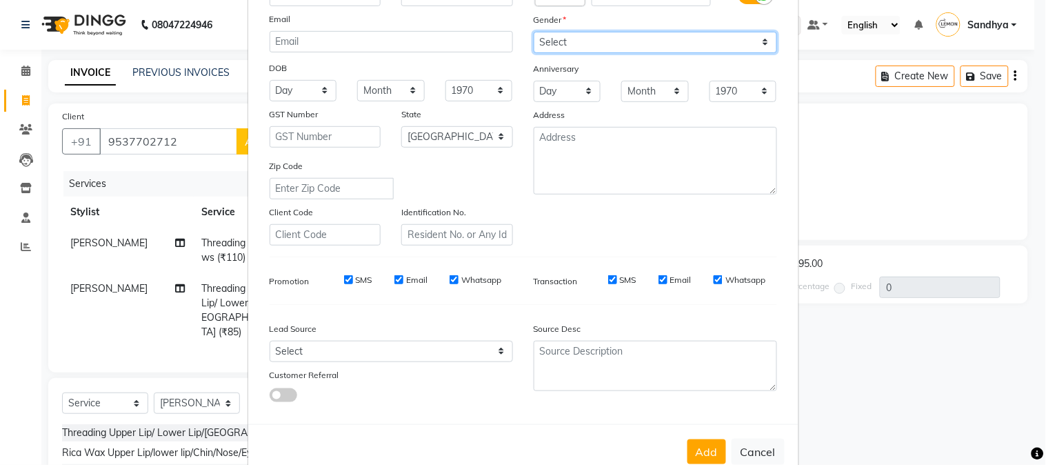
scroll to position [172, 0]
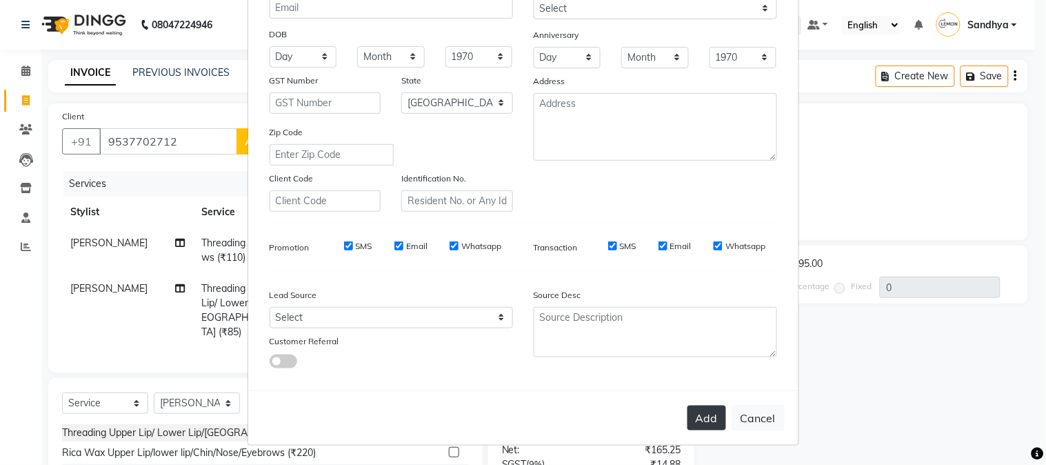
click at [701, 416] on button "Add" at bounding box center [706, 417] width 39 height 25
select select
select select "null"
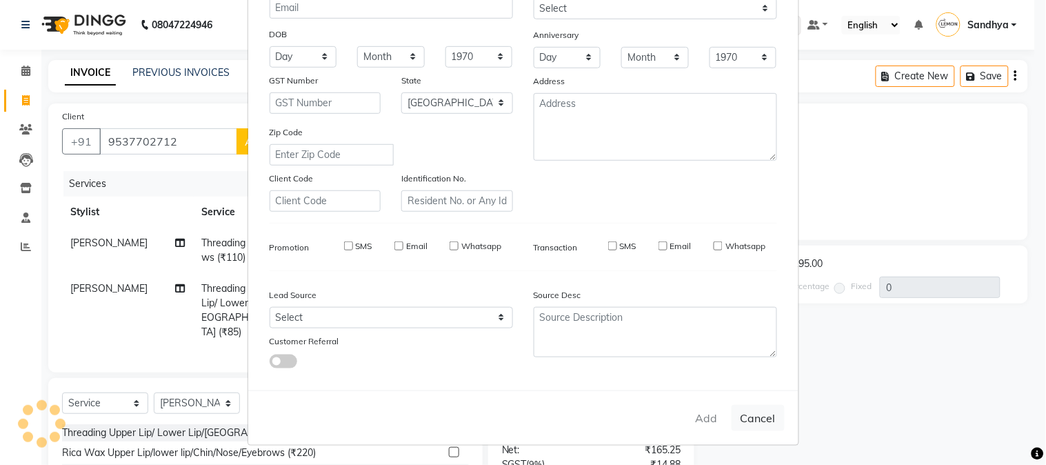
select select
checkbox input "false"
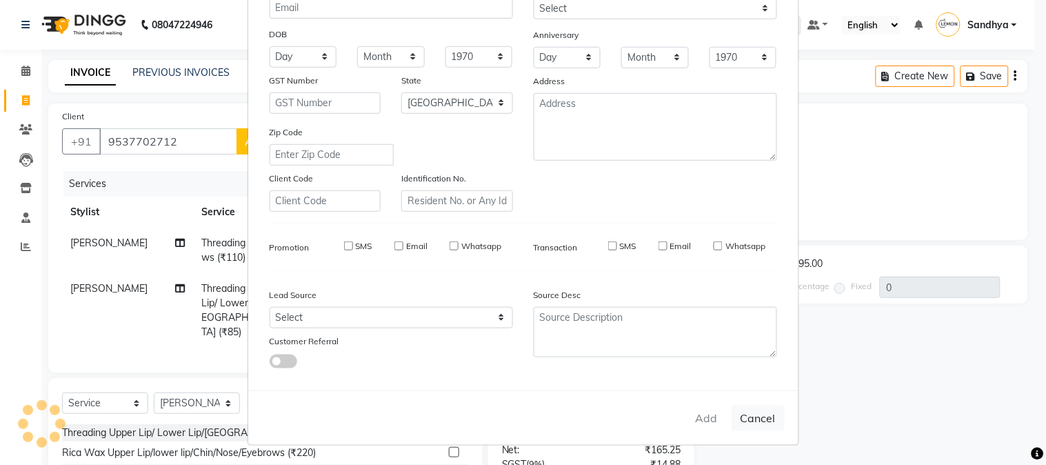
checkbox input "false"
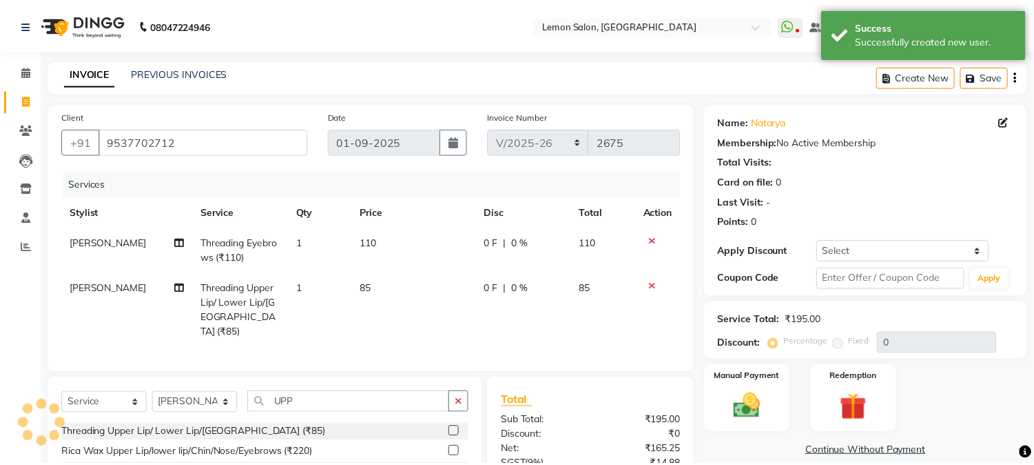
scroll to position [134, 0]
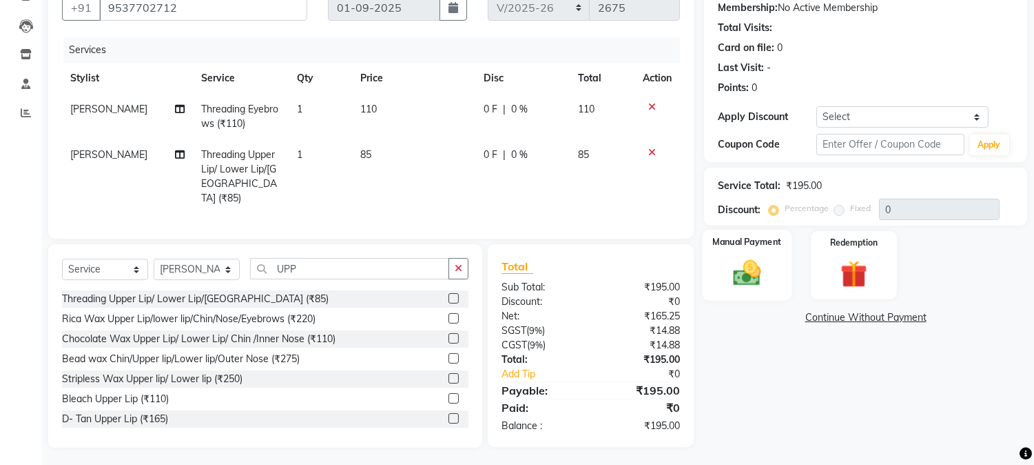
click at [780, 279] on div "Manual Payment" at bounding box center [748, 265] width 90 height 70
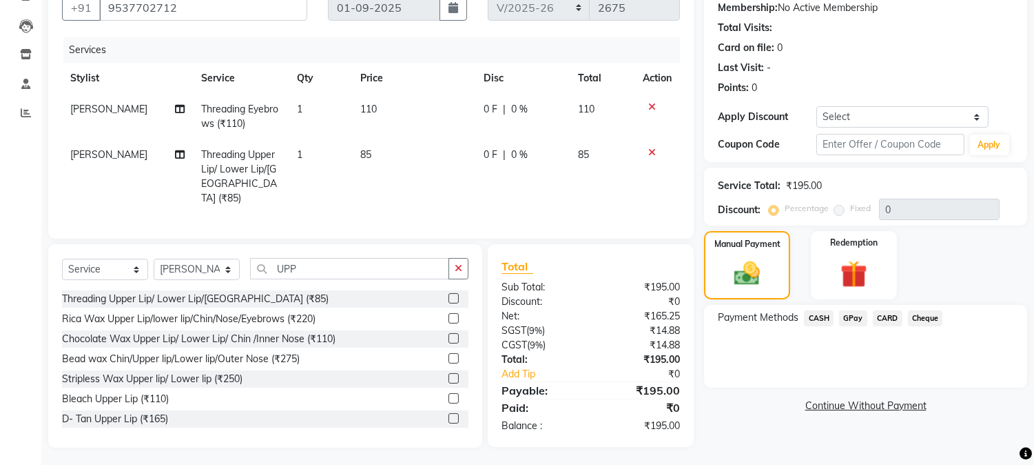
click at [848, 315] on span "GPay" at bounding box center [853, 318] width 28 height 16
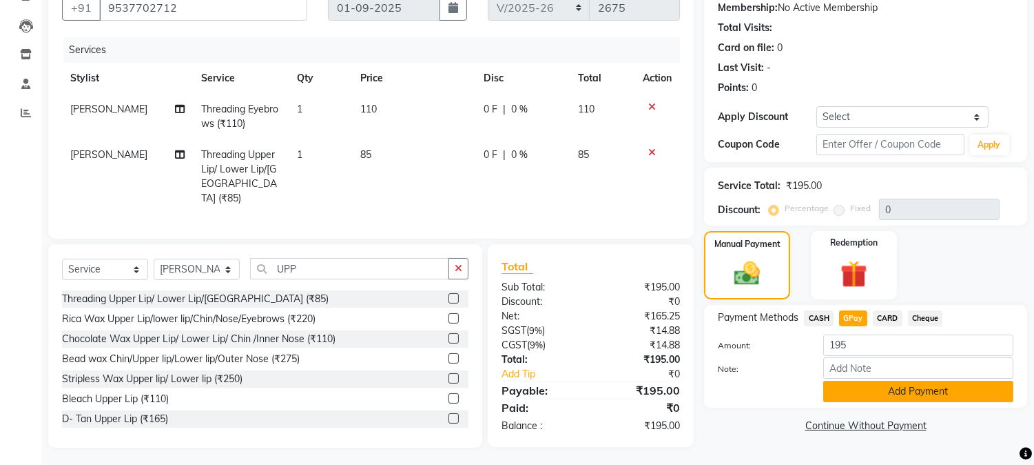
click at [853, 395] on button "Add Payment" at bounding box center [919, 390] width 190 height 21
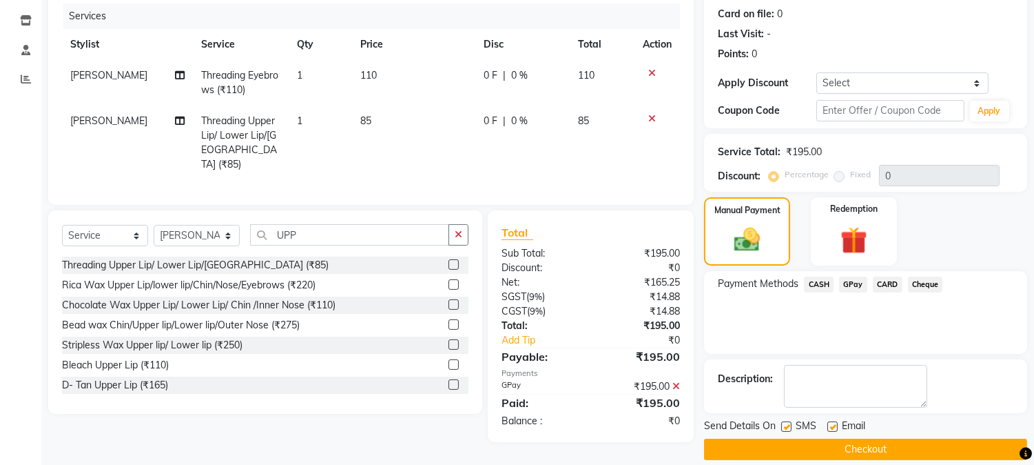
scroll to position [183, 0]
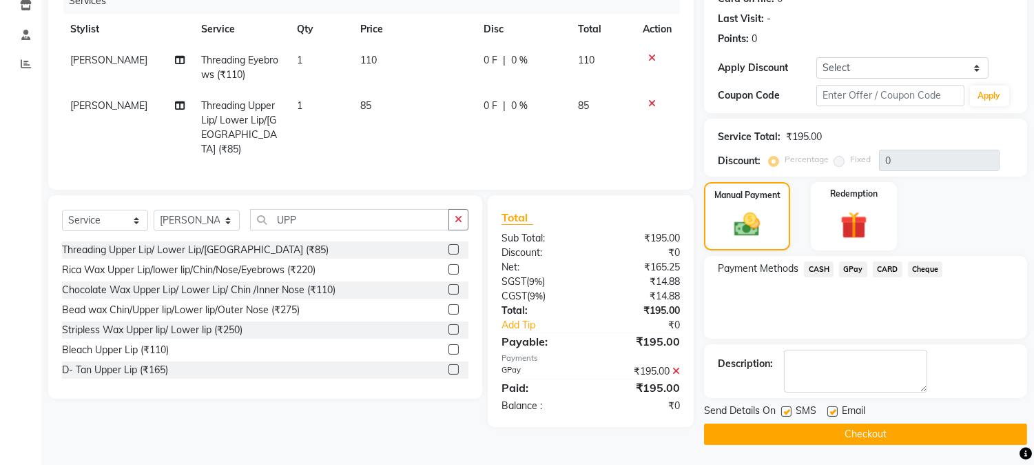
click at [831, 411] on label at bounding box center [833, 411] width 10 height 10
click at [831, 411] on input "checkbox" at bounding box center [832, 411] width 9 height 9
checkbox input "false"
click at [788, 411] on label at bounding box center [787, 411] width 10 height 10
click at [788, 411] on input "checkbox" at bounding box center [786, 411] width 9 height 9
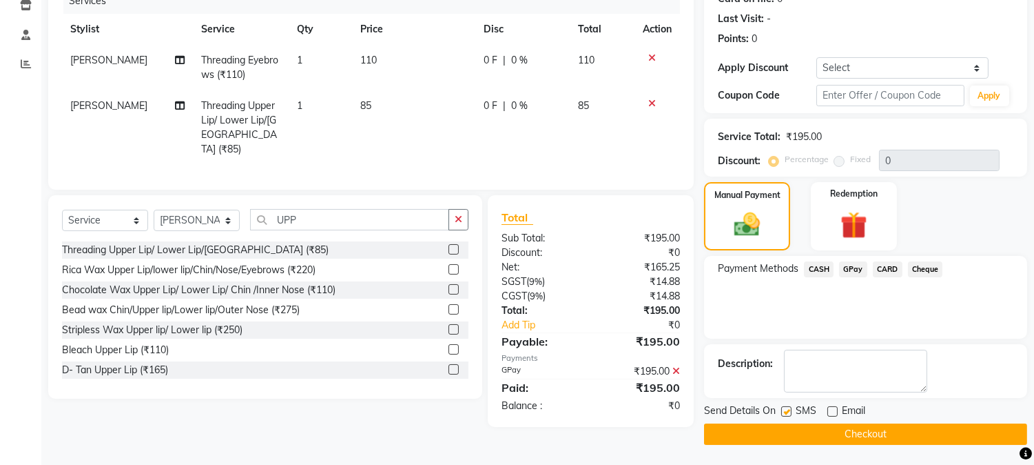
checkbox input "false"
click at [894, 425] on button "Checkout" at bounding box center [865, 433] width 323 height 21
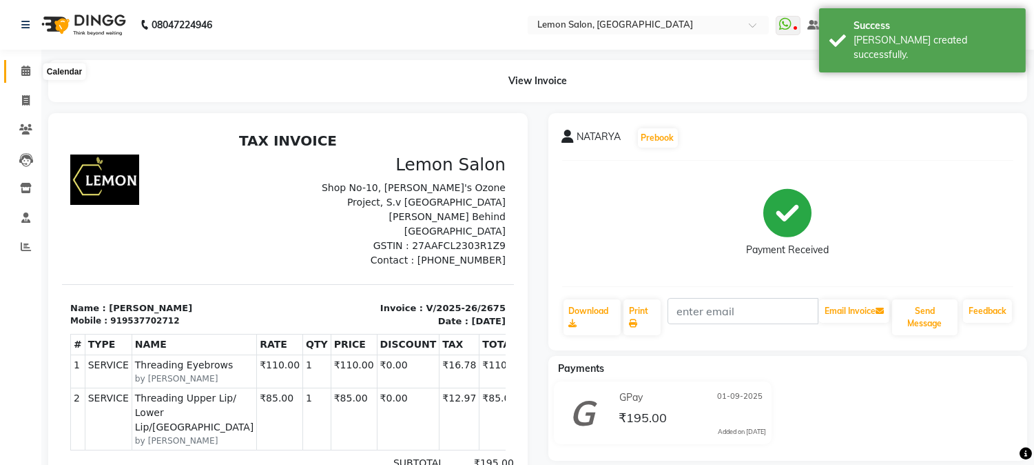
click at [35, 72] on span at bounding box center [26, 71] width 24 height 16
